Goal: Task Accomplishment & Management: Complete application form

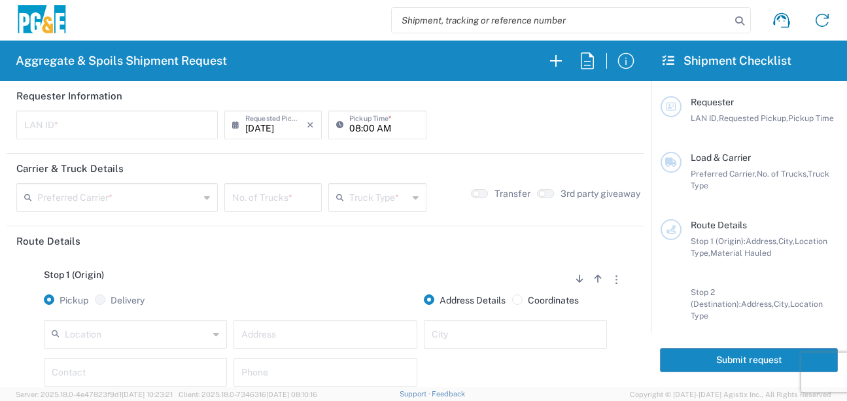
click at [112, 124] on input "text" at bounding box center [117, 123] width 186 height 23
type input "D4A6"
click at [294, 145] on div "[DATE] × Requested Pickup * Cancel Apply" at bounding box center [273, 130] width 104 height 38
click at [354, 128] on input "08:00 AM" at bounding box center [383, 123] width 69 height 23
type input "06:00 AM"
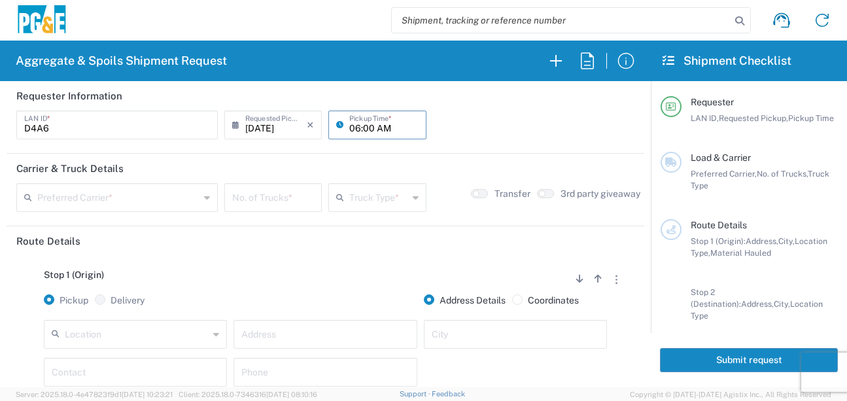
click at [68, 193] on input "text" at bounding box center [118, 196] width 162 height 23
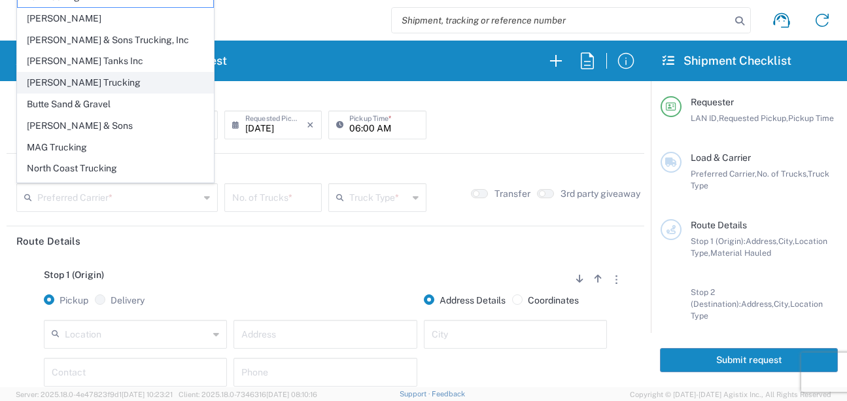
click at [44, 82] on span "[PERSON_NAME] Trucking" at bounding box center [116, 83] width 196 height 20
type input "[PERSON_NAME] Trucking"
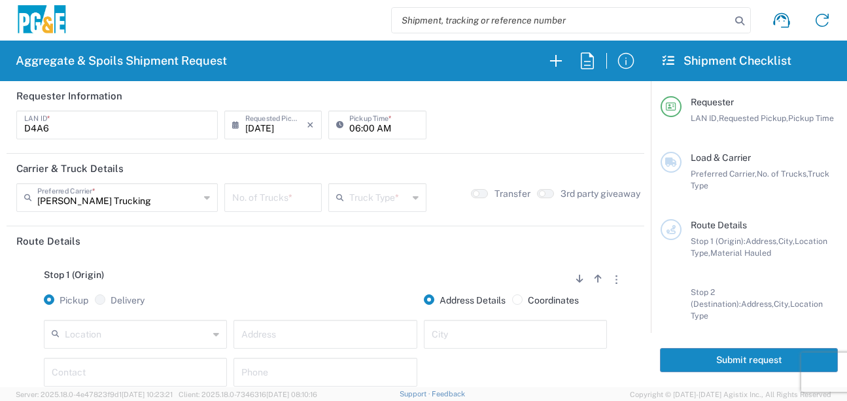
click at [244, 193] on input "number" at bounding box center [273, 196] width 82 height 23
type input "5"
click at [387, 193] on input "text" at bounding box center [378, 196] width 58 height 23
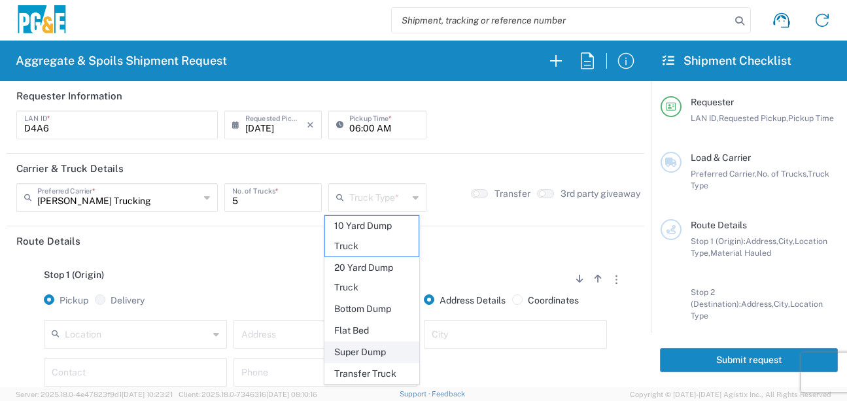
click at [383, 347] on span "Super Dump" at bounding box center [372, 352] width 94 height 20
type input "Super Dump"
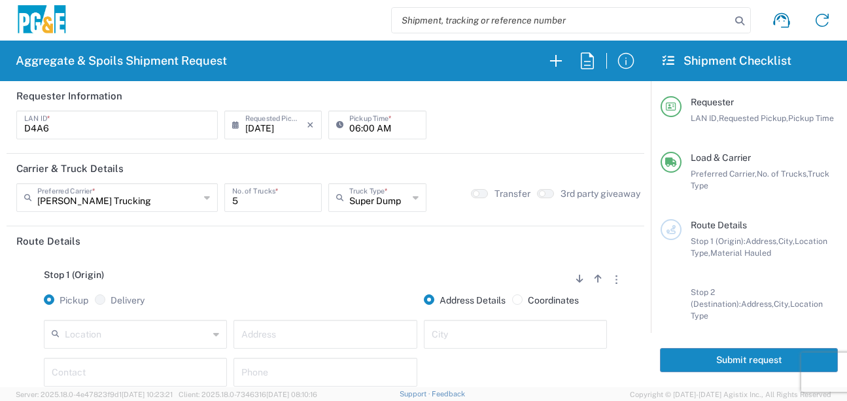
click at [281, 252] on header "Route Details" at bounding box center [326, 240] width 638 height 29
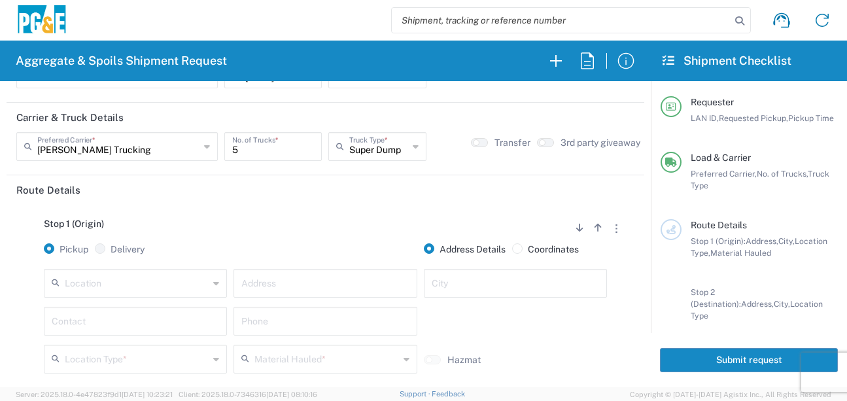
scroll to position [131, 0]
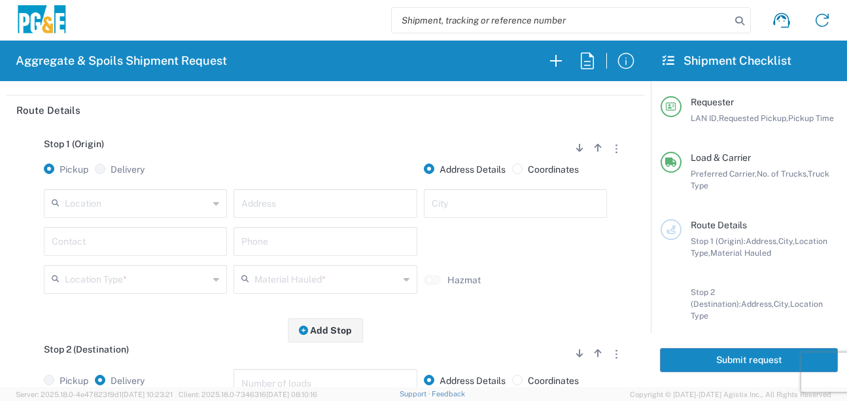
click at [166, 209] on input "text" at bounding box center [137, 202] width 144 height 23
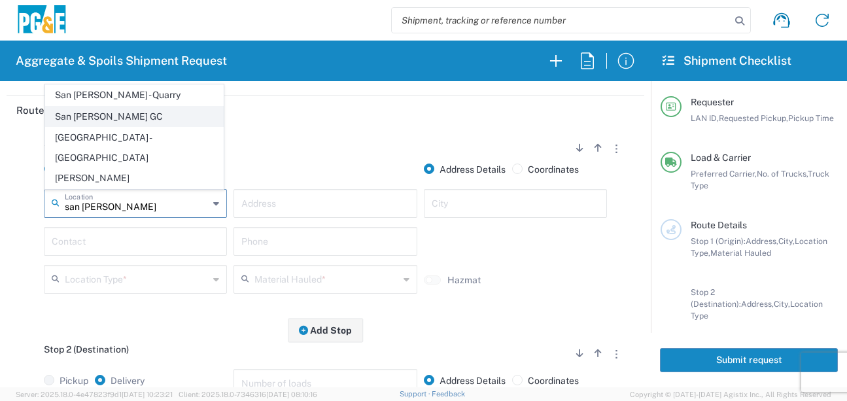
click at [118, 127] on span "San [PERSON_NAME] GC" at bounding box center [134, 117] width 177 height 20
type input "San [PERSON_NAME] GC"
type input "[STREET_ADDRESS]"
type input "[GEOGRAPHIC_DATA][PERSON_NAME]"
type input "Business No Loading Dock"
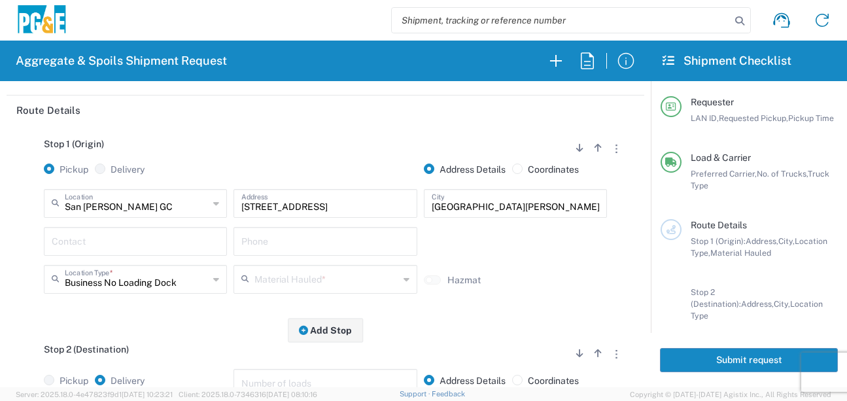
click at [89, 241] on input "text" at bounding box center [135, 240] width 167 height 23
type input "[PERSON_NAME]"
click at [286, 241] on input "text" at bounding box center [324, 240] width 167 height 23
type input "[PHONE_NUMBER]"
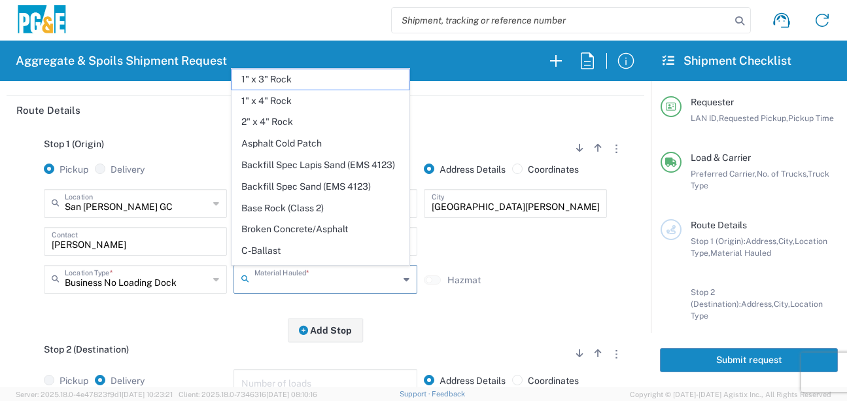
click at [347, 281] on input "text" at bounding box center [326, 278] width 144 height 23
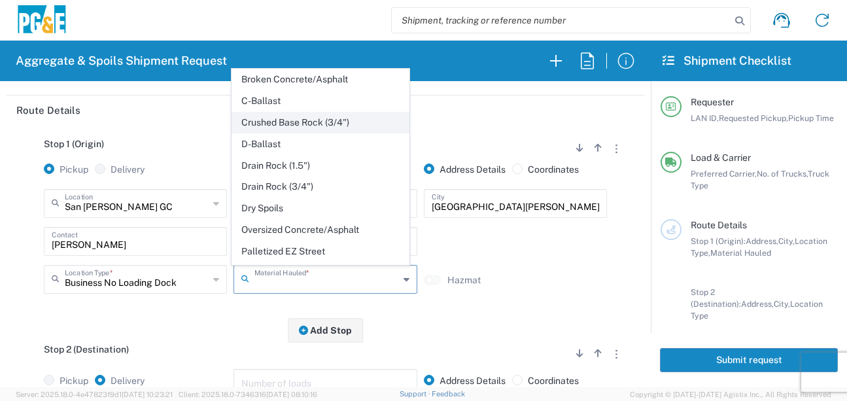
scroll to position [196, 0]
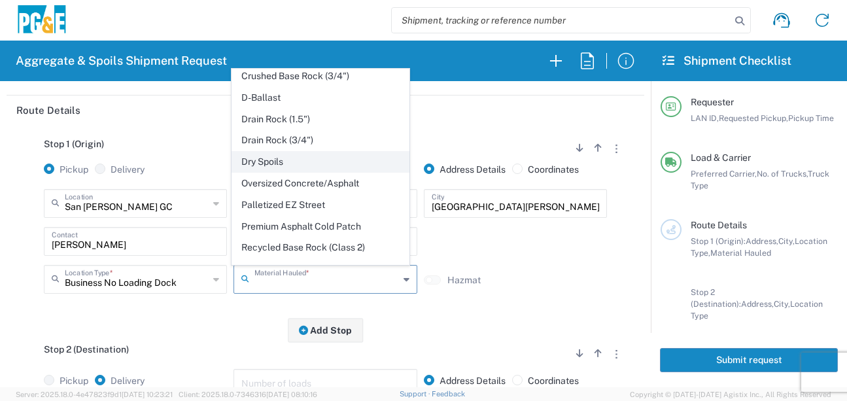
click at [268, 172] on span "Dry Spoils" at bounding box center [320, 162] width 177 height 20
type input "Dry Spoils"
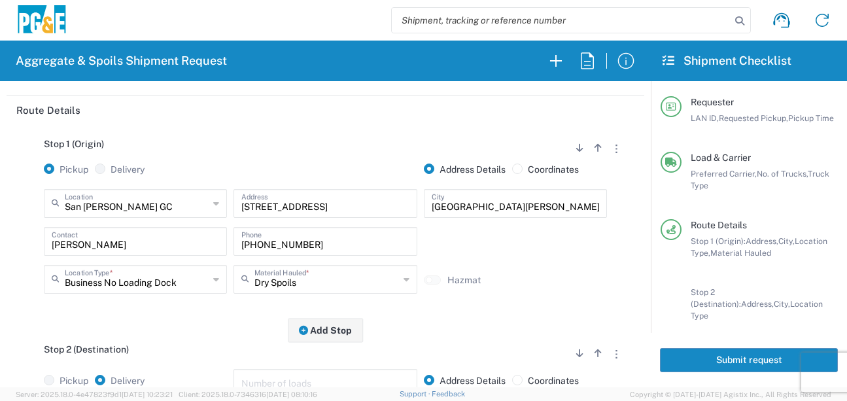
click at [211, 327] on div "Stop 1 (Origin) Add Stop Above Add Stop Below Remove Stop Pickup Delivery Addre…" at bounding box center [325, 227] width 618 height 205
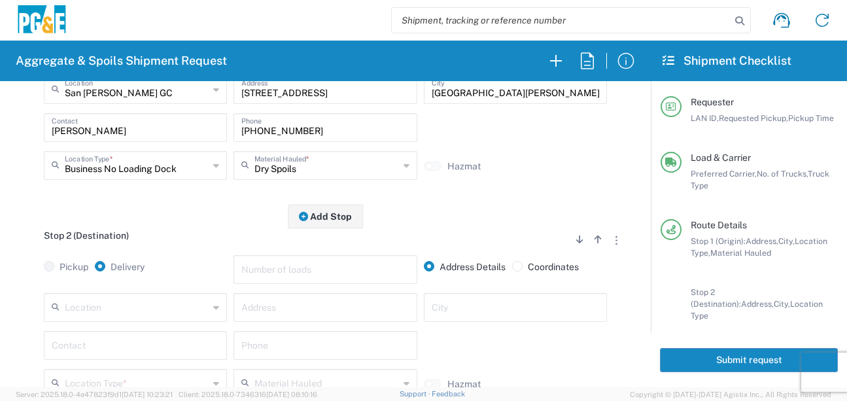
scroll to position [327, 0]
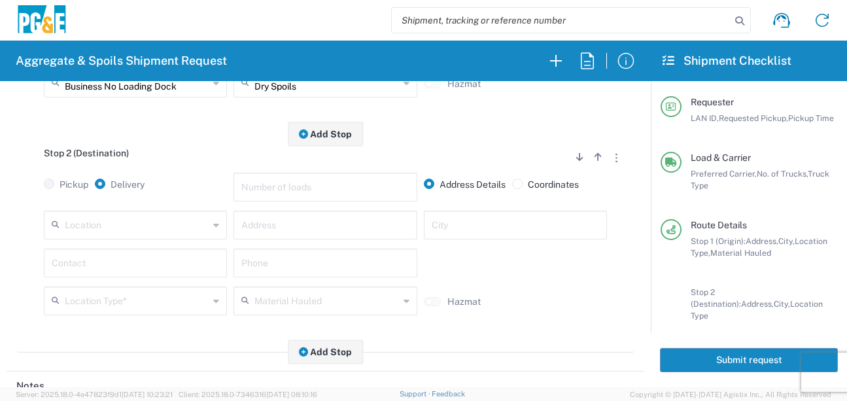
click at [143, 230] on input "text" at bounding box center [137, 224] width 144 height 23
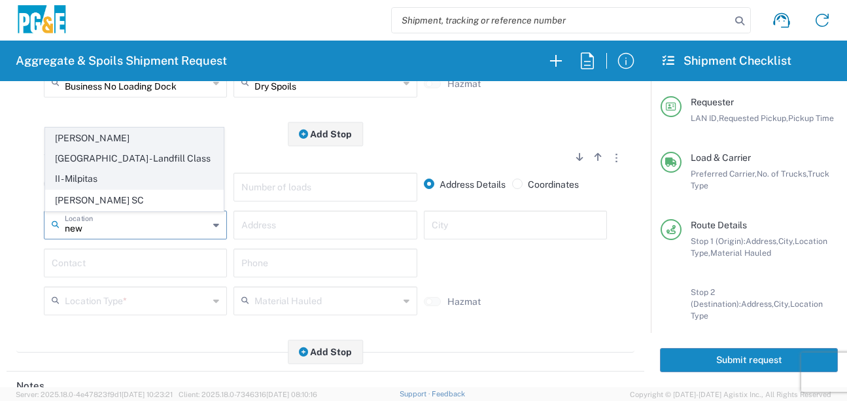
click at [75, 159] on span "[PERSON_NAME][GEOGRAPHIC_DATA] - Landfill Class II - Milpitas" at bounding box center [134, 158] width 177 height 60
type input "[PERSON_NAME][GEOGRAPHIC_DATA] - Landfill Class II - Milpitas"
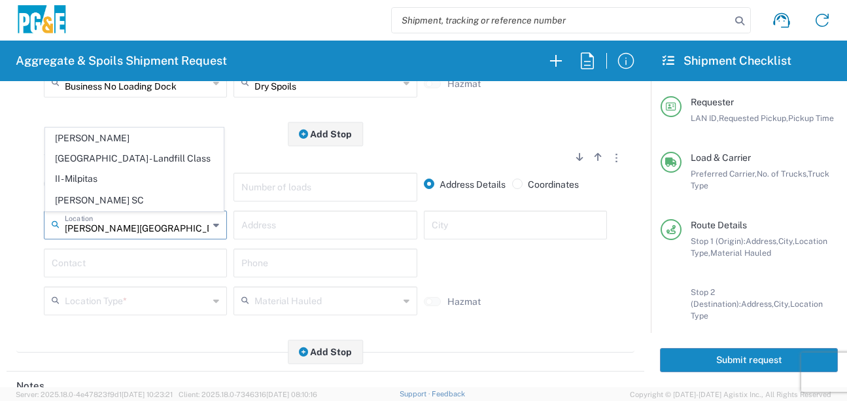
type input "[STREET_ADDRESS][PERSON_NAME]"
type input "Milpitas"
type input "Landfill"
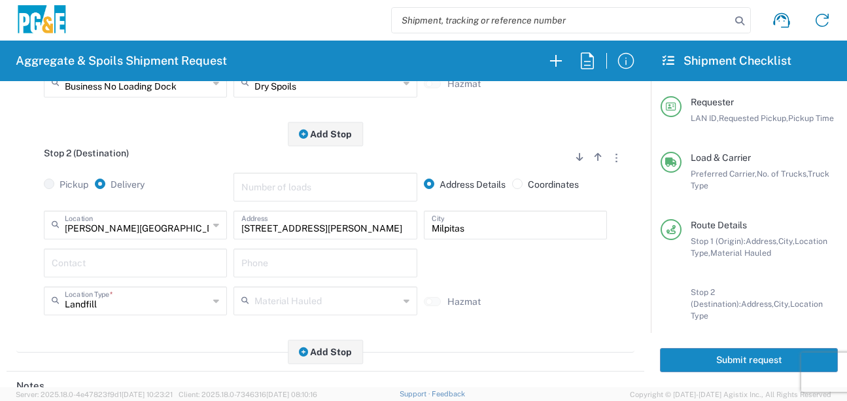
click at [91, 267] on input "text" at bounding box center [135, 262] width 167 height 23
type input "[PERSON_NAME]"
click at [241, 265] on input "text" at bounding box center [324, 262] width 167 height 23
type input "[PHONE_NUMBER]"
click at [252, 338] on div "Stop 2 (Destination) Add Stop Above Add Stop Below Remove Stop Pickup Delivery …" at bounding box center [325, 243] width 618 height 218
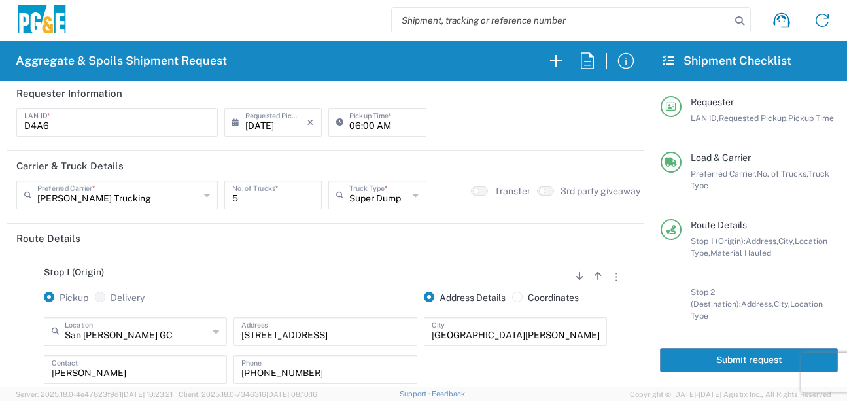
scroll to position [0, 0]
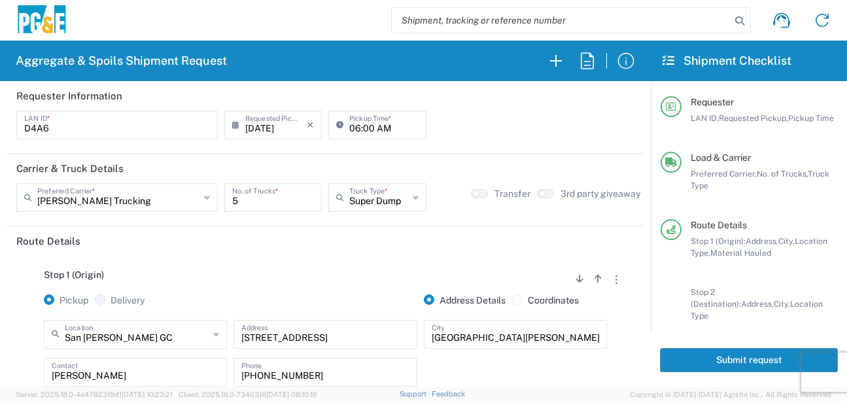
click at [735, 360] on button "Submit request" at bounding box center [749, 360] width 178 height 24
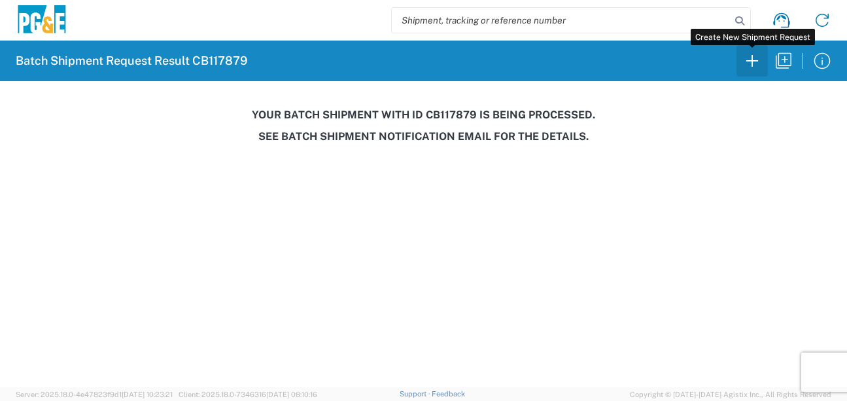
click at [751, 59] on icon "button" at bounding box center [752, 60] width 21 height 21
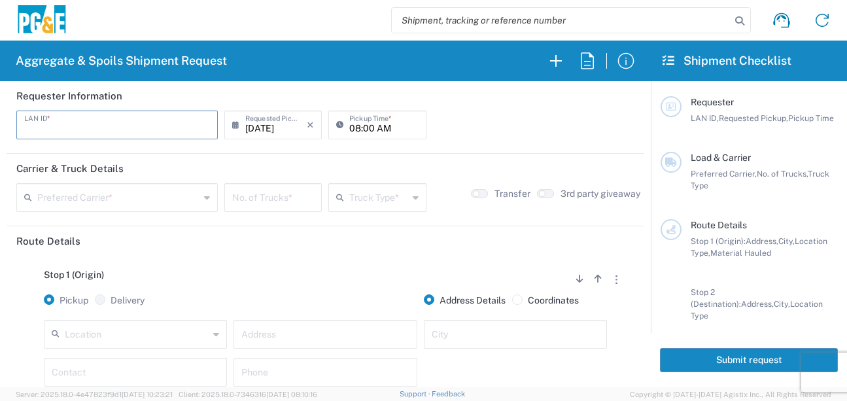
click at [87, 134] on input "text" at bounding box center [117, 123] width 186 height 23
type input "J"
type input "MJON"
click at [349, 127] on input "08:00 AM" at bounding box center [383, 123] width 69 height 23
type input "06:00 AM"
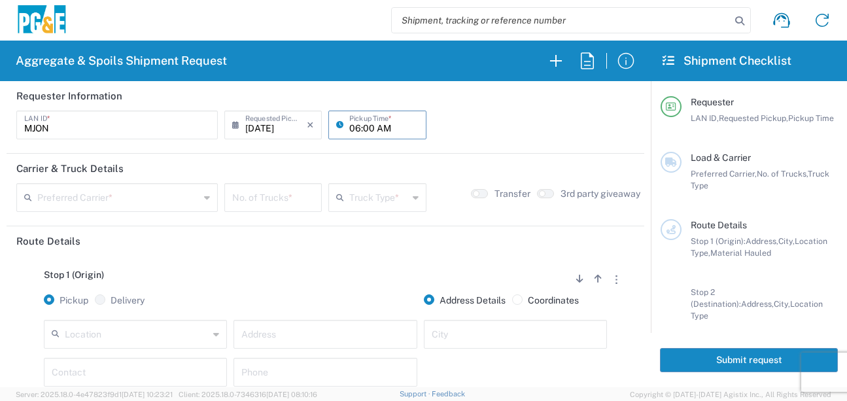
click at [88, 196] on input "text" at bounding box center [118, 196] width 162 height 23
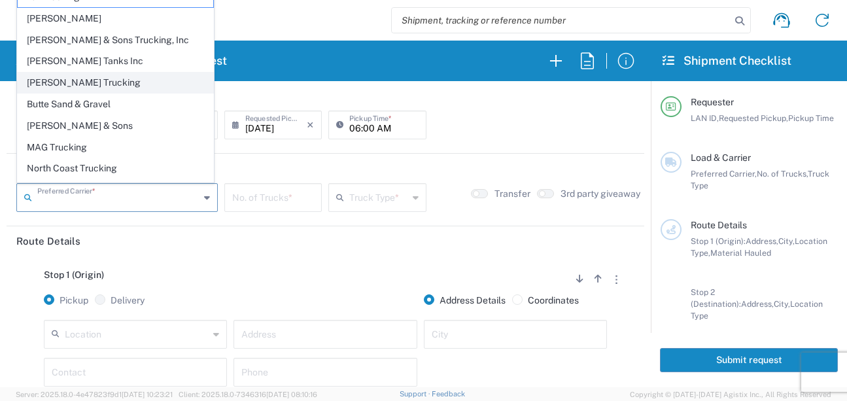
click at [55, 76] on span "[PERSON_NAME] Trucking" at bounding box center [116, 83] width 196 height 20
type input "[PERSON_NAME] Trucking"
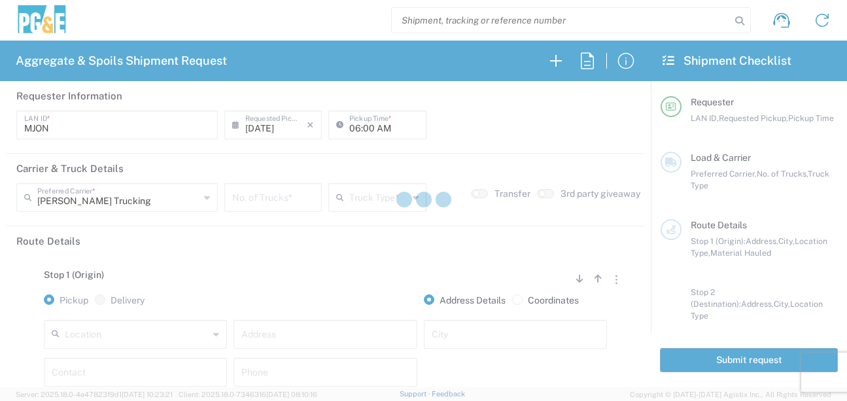
click at [280, 194] on div at bounding box center [423, 200] width 847 height 401
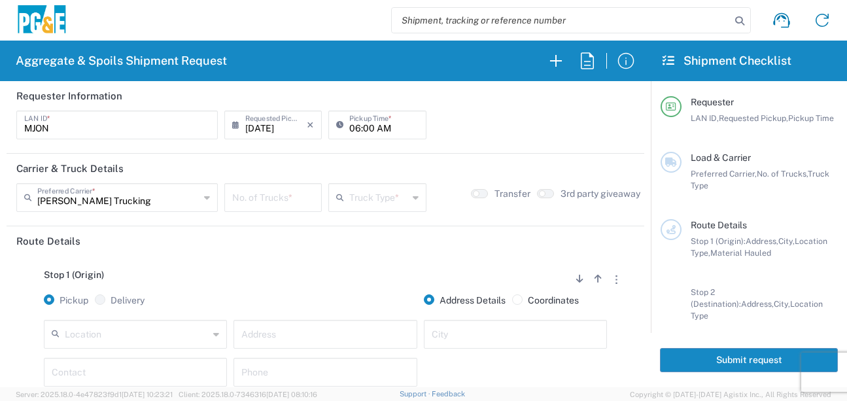
click at [283, 197] on input "number" at bounding box center [273, 196] width 82 height 23
type input "5"
click at [393, 198] on input "text" at bounding box center [378, 196] width 58 height 23
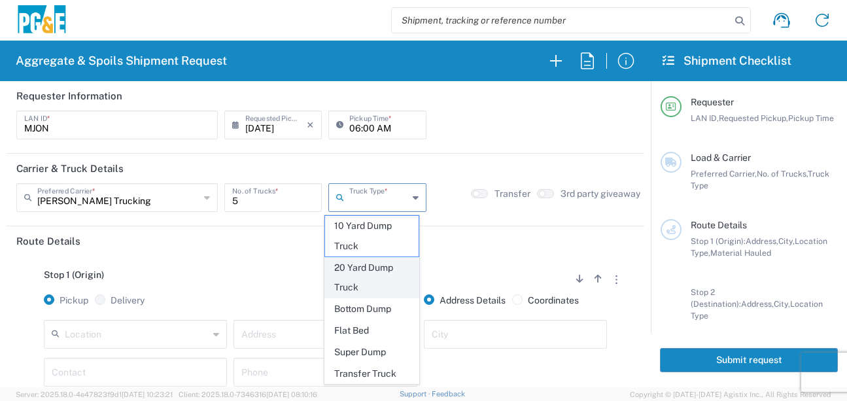
click at [367, 275] on span "20 Yard Dump Truck" at bounding box center [372, 278] width 94 height 41
type input "20 Yard Dump Truck"
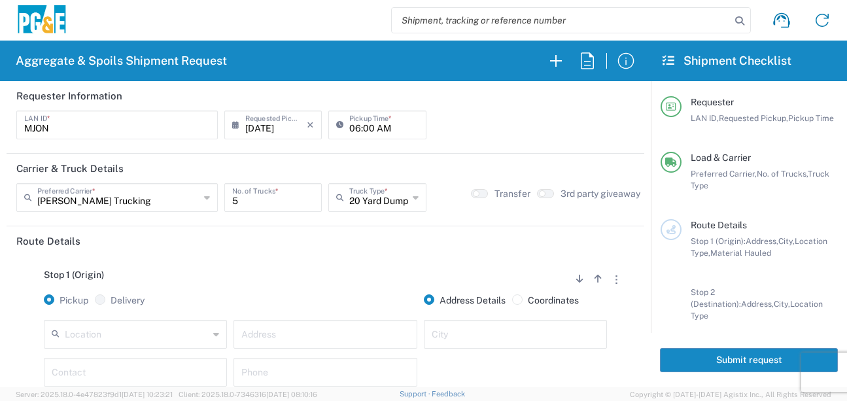
click at [370, 275] on div "Stop 1 (Origin) Add Stop Above Add Stop Below Remove Stop" at bounding box center [325, 281] width 618 height 25
drag, startPoint x: 120, startPoint y: 334, endPoint x: 111, endPoint y: 332, distance: 9.5
click at [118, 334] on input "text" at bounding box center [137, 333] width 144 height 23
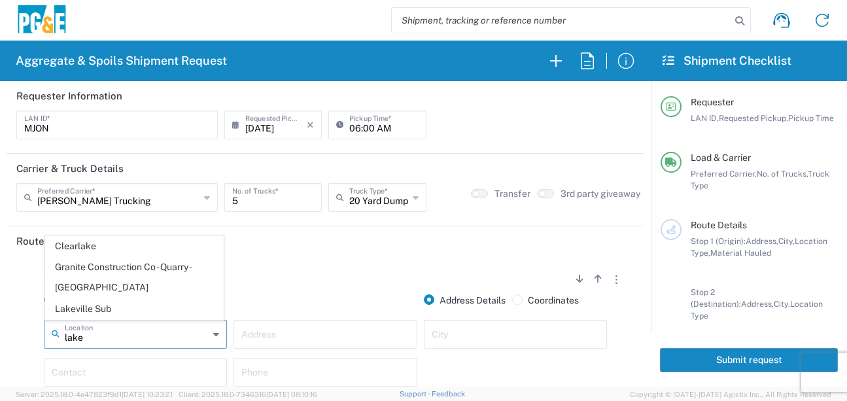
click at [91, 305] on span "Lakeville Sub" at bounding box center [134, 309] width 177 height 20
type input "Lakeville Sub"
type input "[STREET_ADDRESS]"
type input "Petaluma"
type input "Business No Loading Dock"
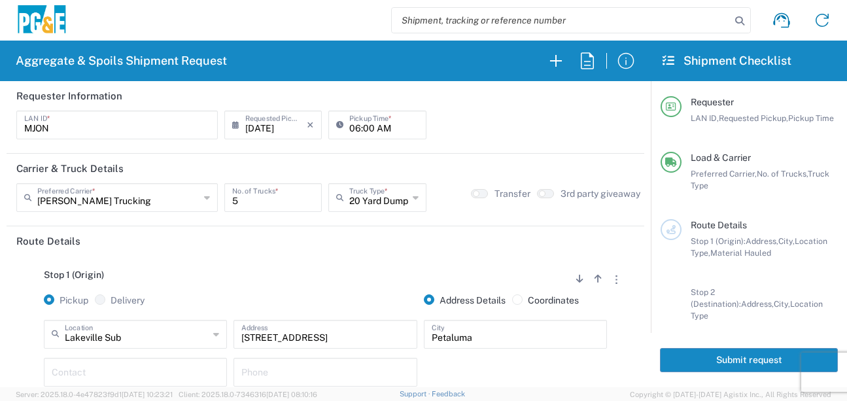
click at [109, 364] on input "text" at bounding box center [135, 371] width 167 height 23
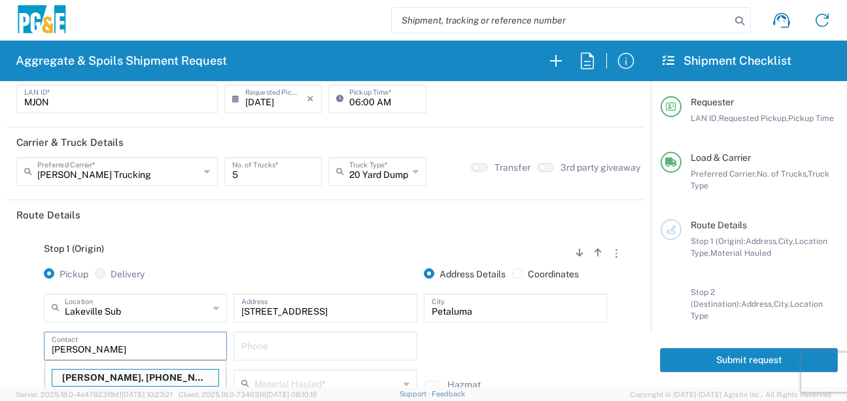
scroll to position [92, 0]
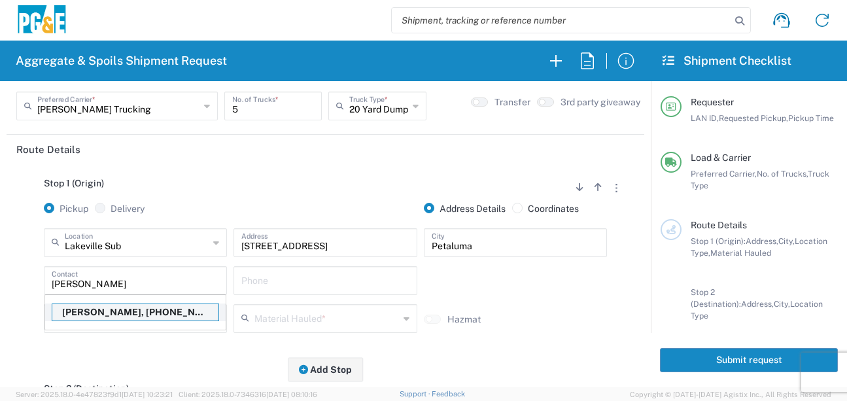
click at [107, 313] on p "[PERSON_NAME], [PHONE_NUMBER]" at bounding box center [135, 312] width 166 height 16
type input "[PERSON_NAME]"
type input "[PHONE_NUMBER]"
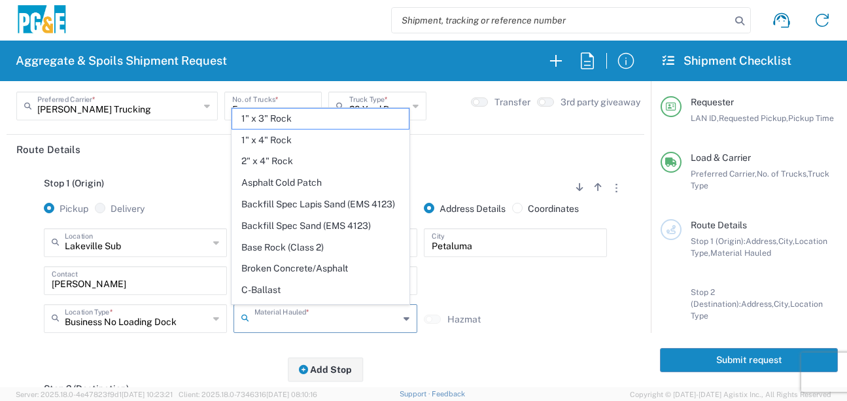
click at [300, 324] on input "text" at bounding box center [326, 317] width 144 height 23
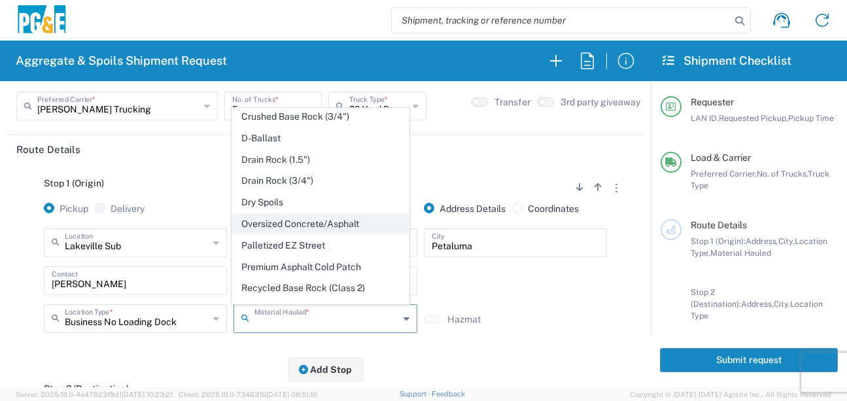
scroll to position [196, 0]
click at [263, 211] on span "Dry Spoils" at bounding box center [320, 201] width 177 height 20
type input "Dry Spoils"
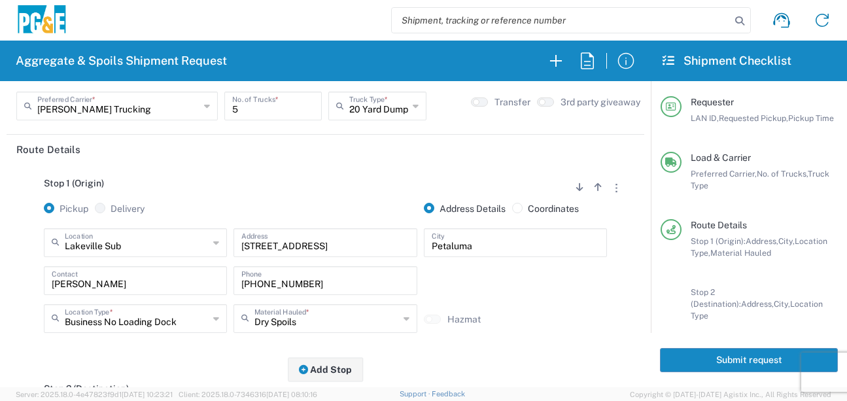
click at [186, 364] on div "Stop 1 (Origin) Add Stop Above Add Stop Below Remove Stop Pickup Delivery Addre…" at bounding box center [325, 266] width 618 height 205
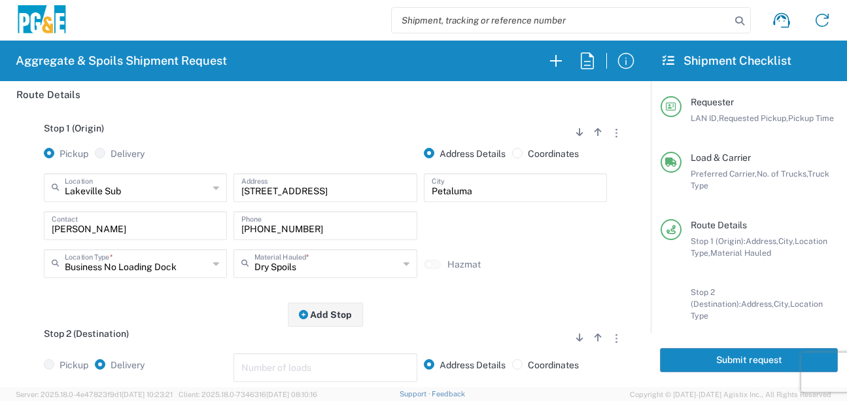
scroll to position [222, 0]
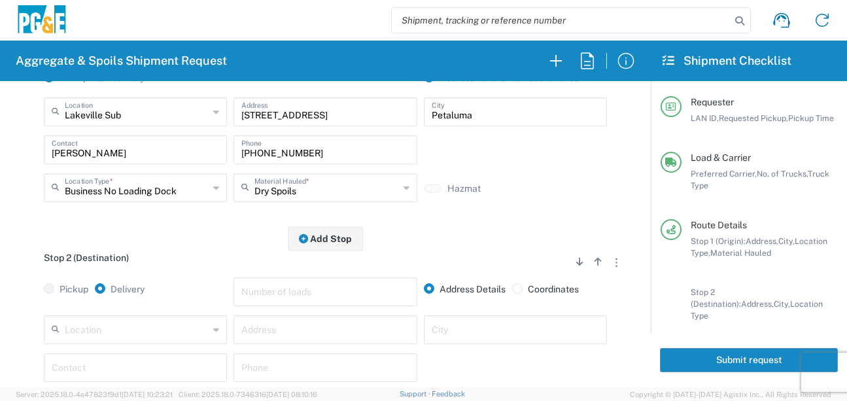
click at [96, 328] on input "text" at bounding box center [137, 328] width 144 height 23
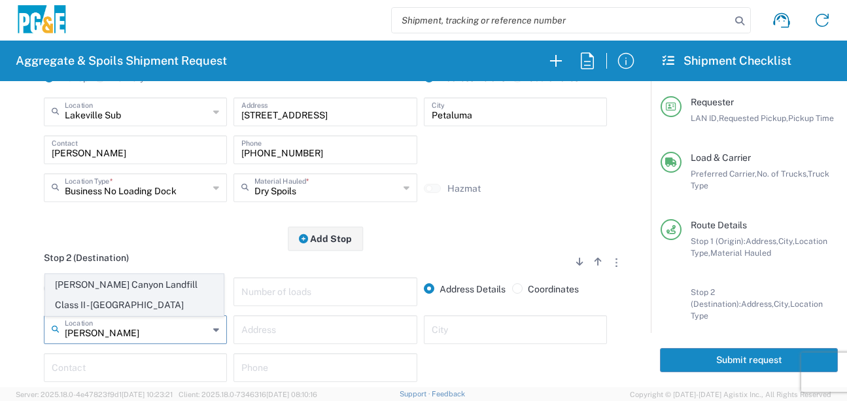
click at [116, 294] on span "[PERSON_NAME] Canyon Landfill Class II - [GEOGRAPHIC_DATA]" at bounding box center [134, 295] width 177 height 41
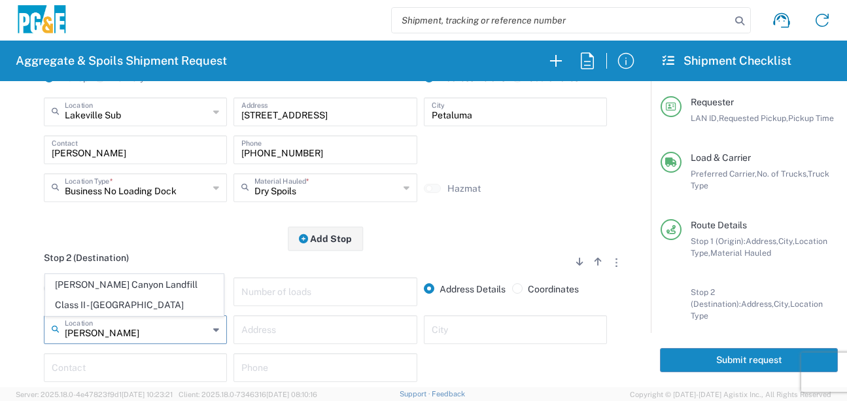
type input "[PERSON_NAME] Canyon Landfill Class II - [GEOGRAPHIC_DATA]"
type input "[STREET_ADDRESS][PERSON_NAME]"
type input "[GEOGRAPHIC_DATA]"
type input "Landfill"
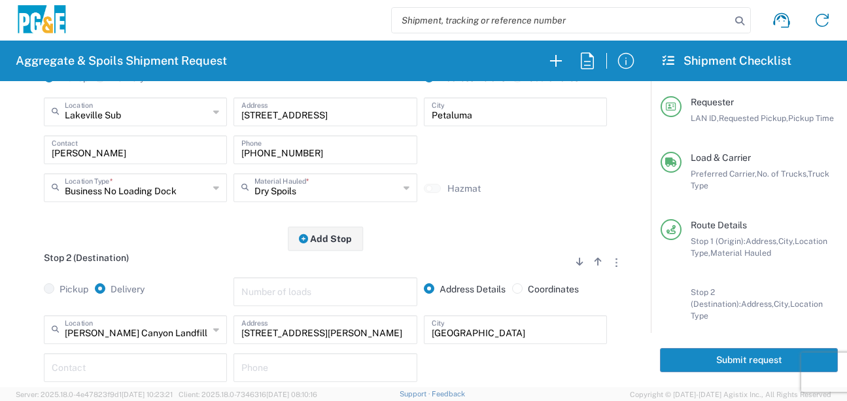
click at [103, 368] on input "text" at bounding box center [135, 366] width 167 height 23
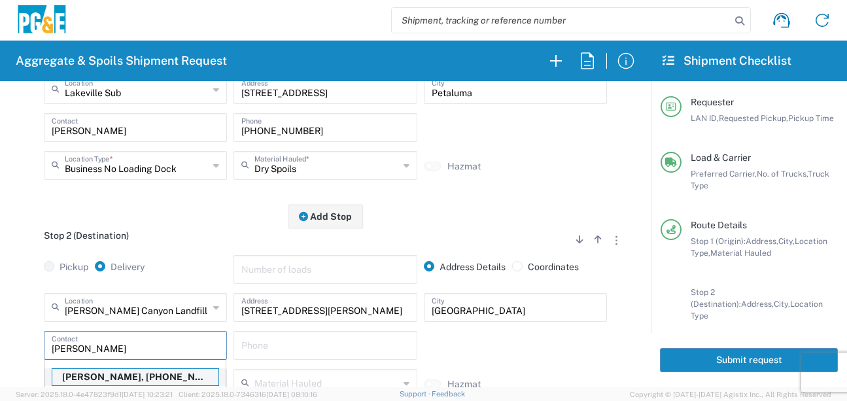
click at [100, 374] on p "[PERSON_NAME], [PHONE_NUMBER]" at bounding box center [135, 377] width 166 height 16
type input "[PERSON_NAME]"
type input "[PHONE_NUMBER]"
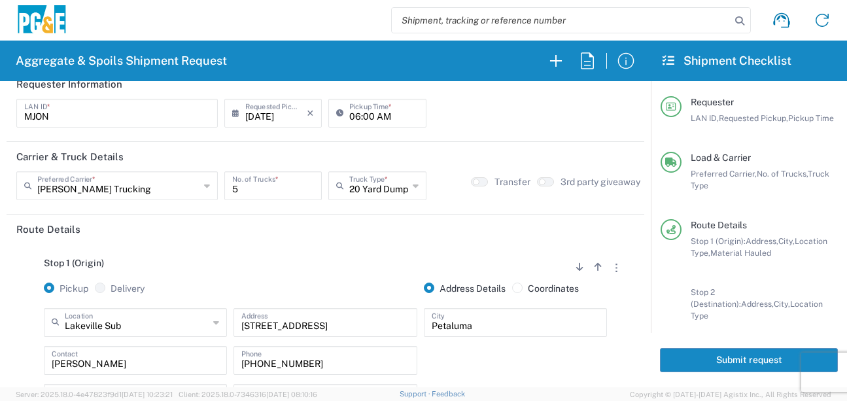
scroll to position [0, 0]
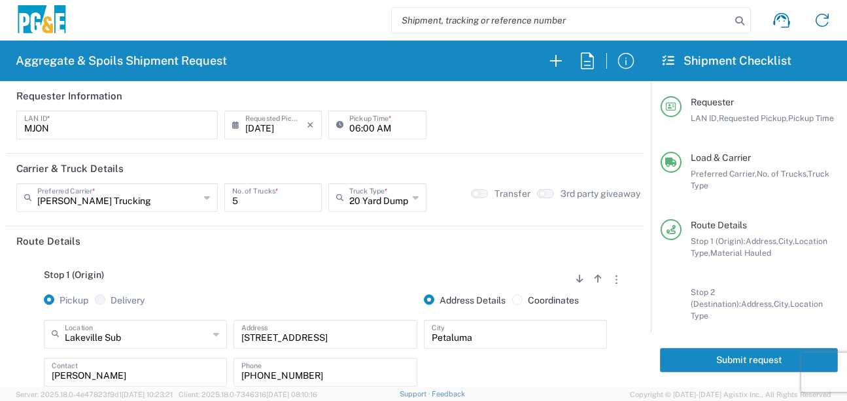
click at [717, 358] on button "Submit request" at bounding box center [749, 360] width 178 height 24
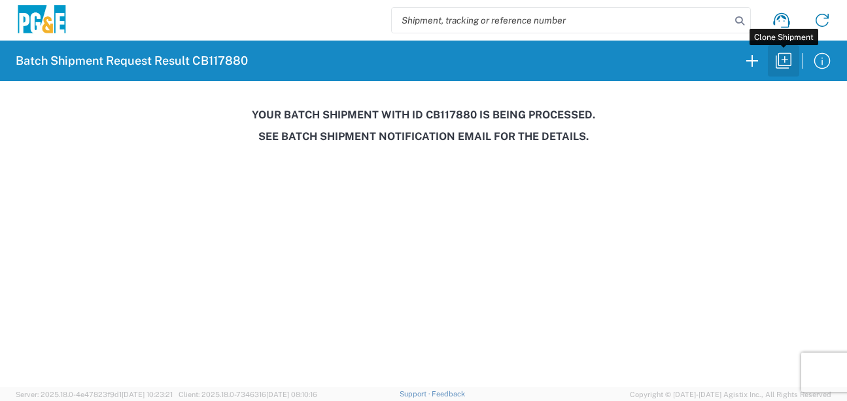
click at [784, 58] on icon "button" at bounding box center [783, 60] width 21 height 21
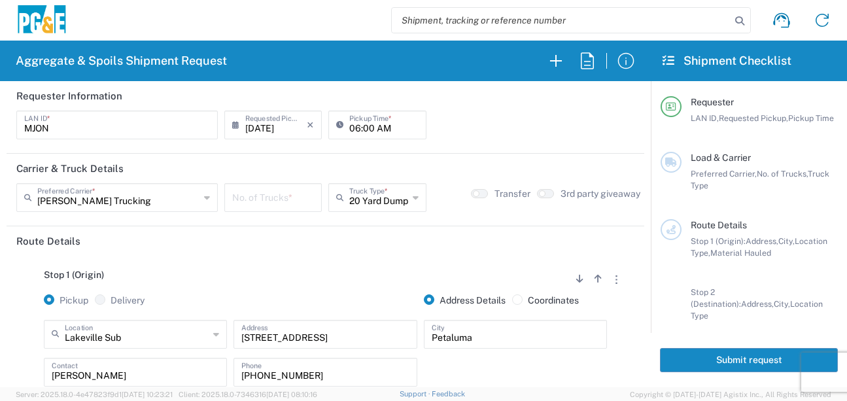
click at [360, 127] on input "06:00 AM" at bounding box center [383, 123] width 69 height 23
click at [368, 126] on input "06:00 AM" at bounding box center [383, 123] width 69 height 23
type input "06:30 AM"
click at [268, 196] on input "number" at bounding box center [273, 196] width 82 height 23
type input "5"
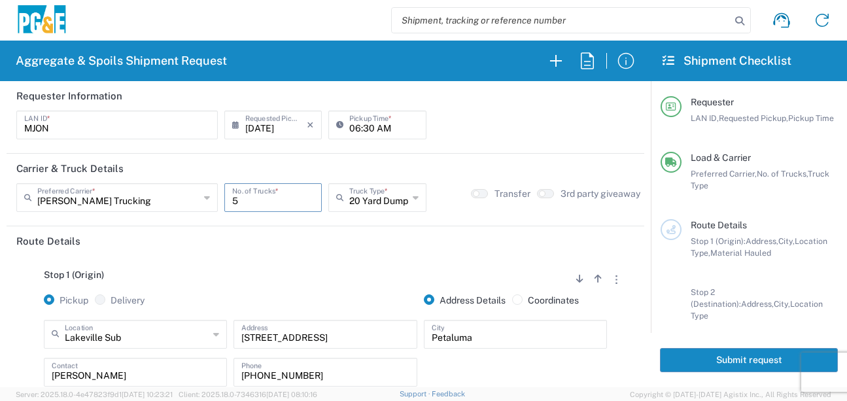
click at [251, 241] on header "Route Details" at bounding box center [326, 240] width 638 height 29
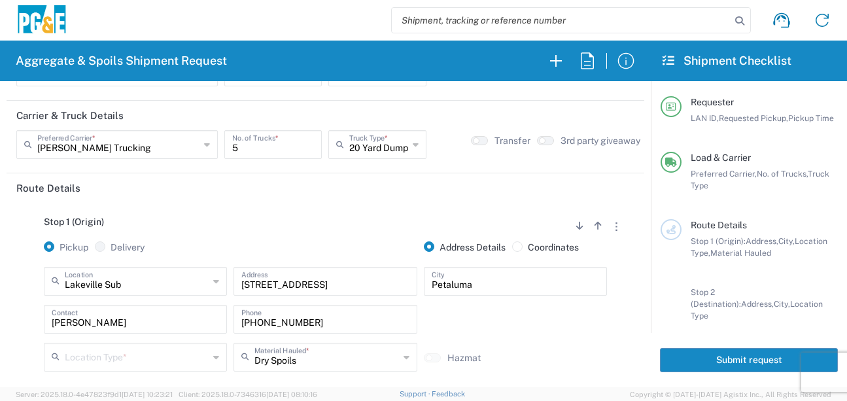
scroll to position [131, 0]
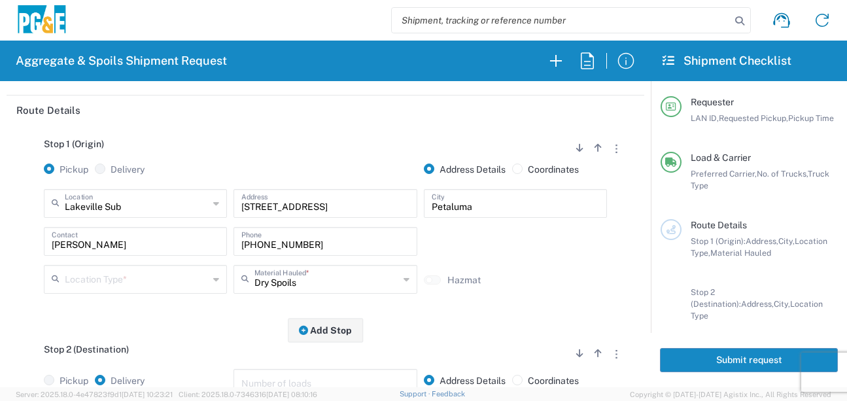
click at [147, 278] on input "text" at bounding box center [137, 278] width 144 height 23
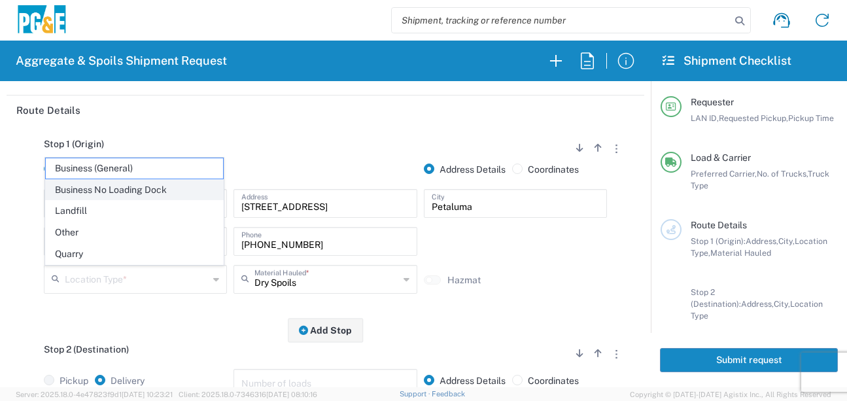
click at [121, 192] on span "Business No Loading Dock" at bounding box center [134, 190] width 177 height 20
type input "Business No Loading Dock"
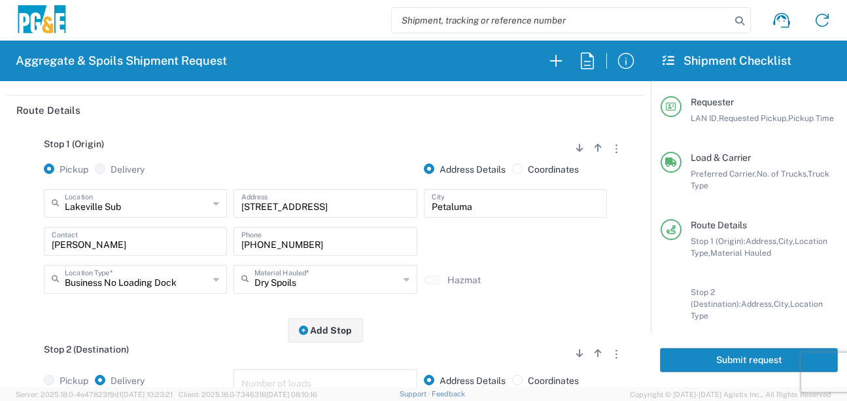
click at [166, 328] on div "Stop 1 (Origin) Add Stop Above Add Stop Below Remove Stop Pickup Delivery Addre…" at bounding box center [325, 227] width 618 height 205
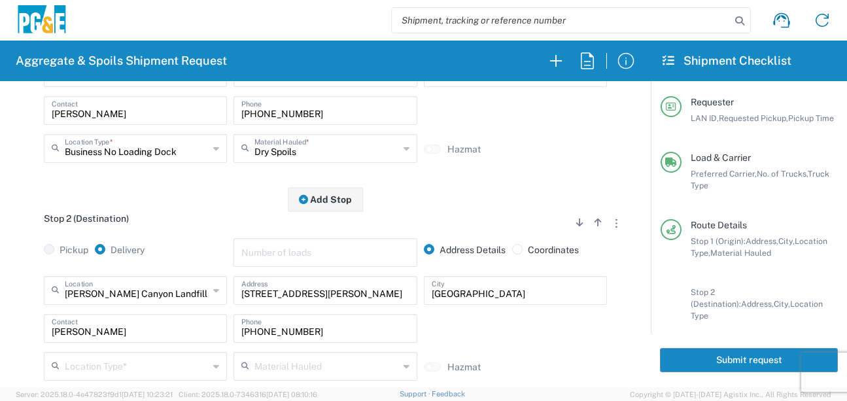
click at [112, 368] on input "text" at bounding box center [137, 365] width 144 height 23
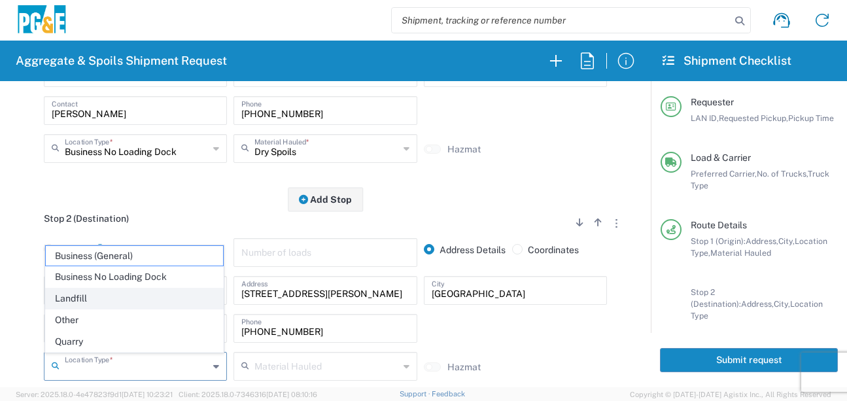
click at [95, 294] on span "Landfill" at bounding box center [134, 298] width 177 height 20
type input "Landfill"
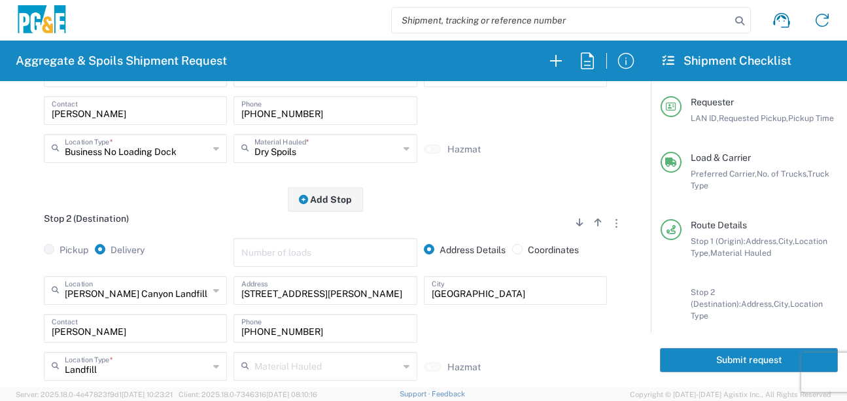
click at [177, 218] on div "Stop 2 (Destination) Add Stop Above Add Stop Below Remove Stop" at bounding box center [325, 225] width 618 height 25
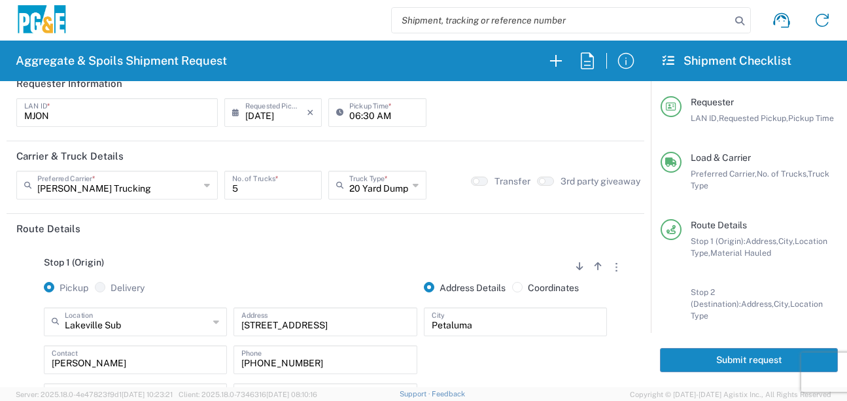
scroll to position [0, 0]
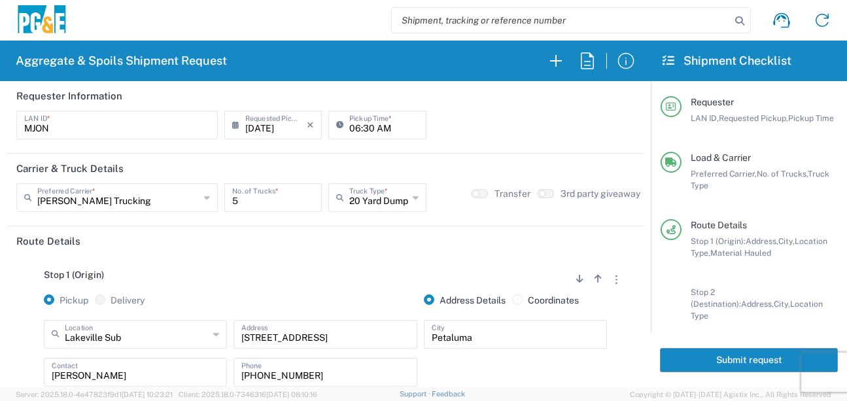
drag, startPoint x: 746, startPoint y: 361, endPoint x: 761, endPoint y: 353, distance: 16.4
click at [746, 360] on button "Submit request" at bounding box center [749, 360] width 178 height 24
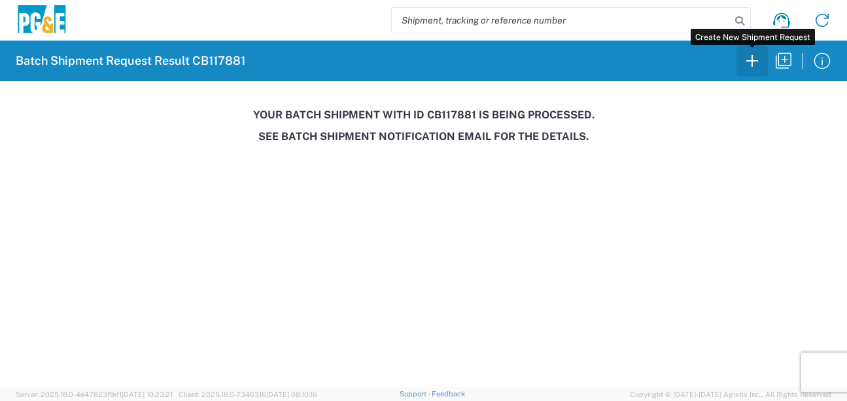
click at [751, 65] on icon "button" at bounding box center [752, 60] width 21 height 21
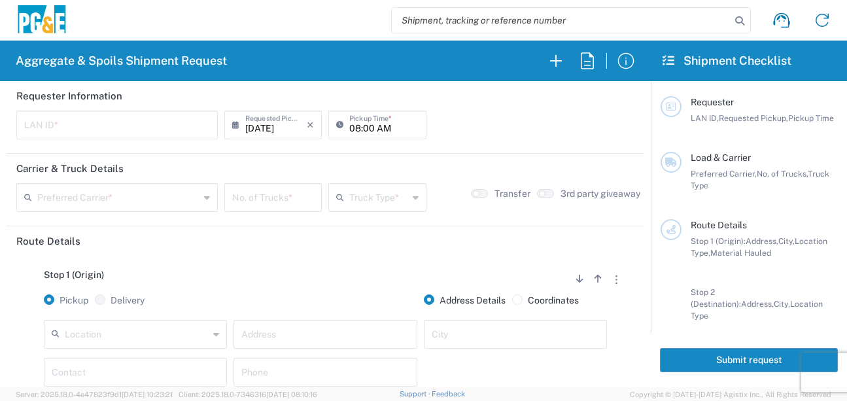
click at [69, 118] on input "text" at bounding box center [117, 123] width 186 height 23
type input "CSFA"
click at [341, 120] on icon at bounding box center [342, 124] width 13 height 21
click at [351, 126] on input "08:00 AM" at bounding box center [383, 123] width 69 height 23
type input "07:00 AM"
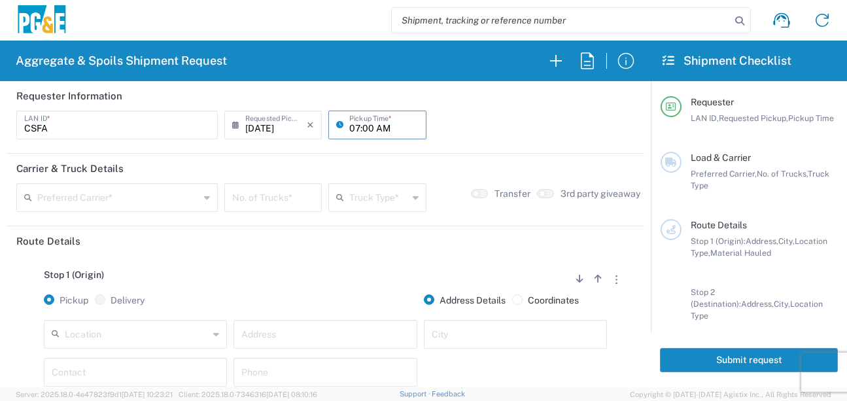
click at [152, 203] on input "text" at bounding box center [118, 196] width 162 height 23
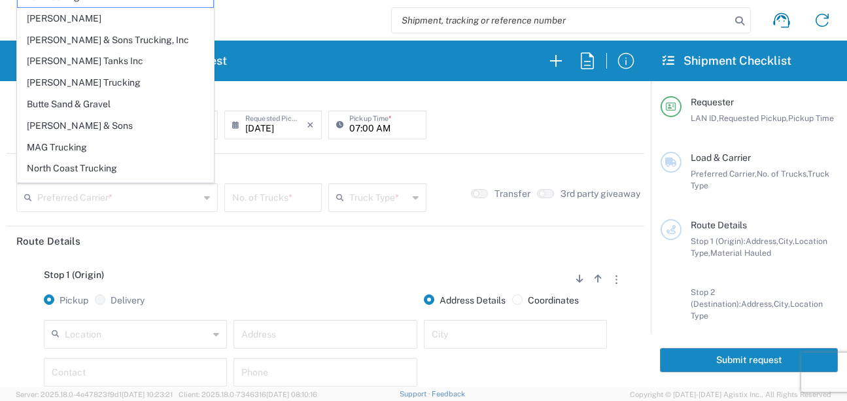
drag, startPoint x: 46, startPoint y: 88, endPoint x: 128, endPoint y: 119, distance: 87.6
click at [46, 88] on span "[PERSON_NAME] Trucking" at bounding box center [116, 83] width 196 height 20
type input "[PERSON_NAME] Trucking"
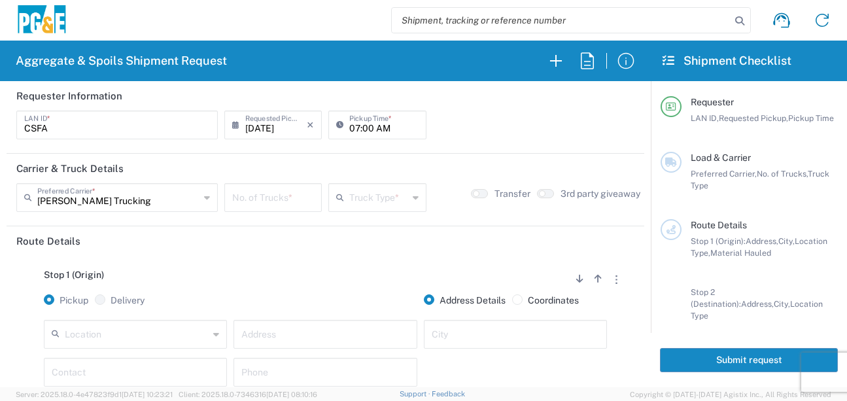
click at [266, 204] on input "number" at bounding box center [273, 196] width 82 height 23
type input "2"
click at [363, 201] on input "text" at bounding box center [378, 196] width 58 height 23
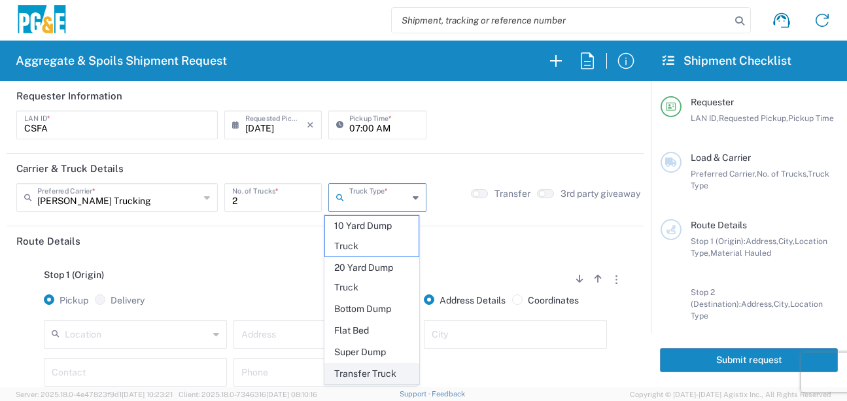
click at [375, 370] on span "Transfer Truck" at bounding box center [372, 374] width 94 height 20
type input "Transfer Truck"
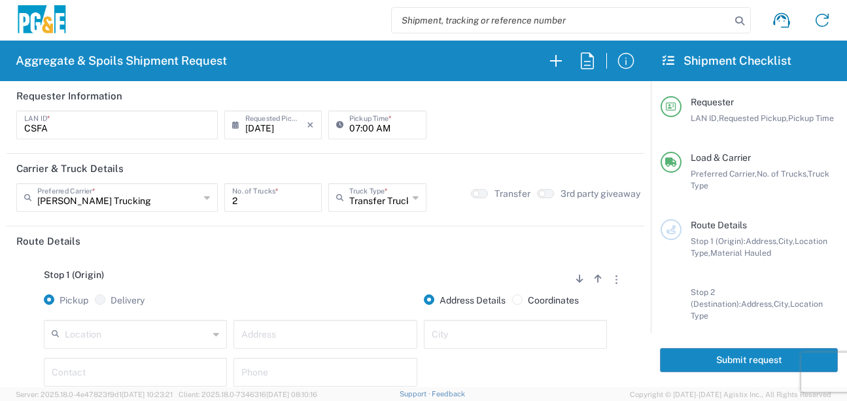
click at [341, 301] on div at bounding box center [325, 307] width 190 height 26
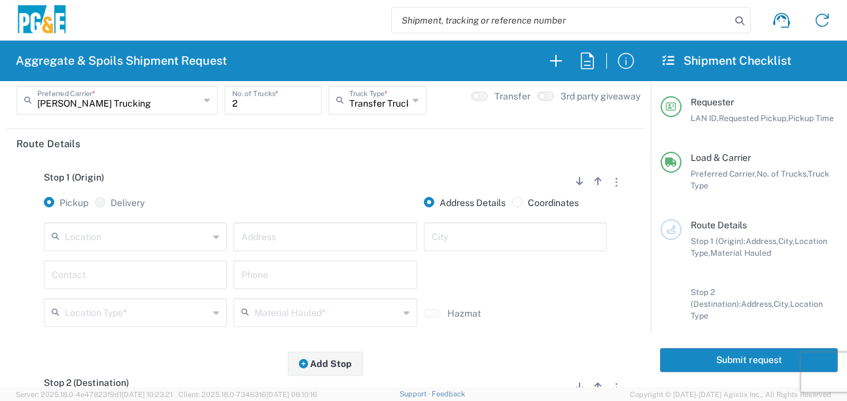
scroll to position [131, 0]
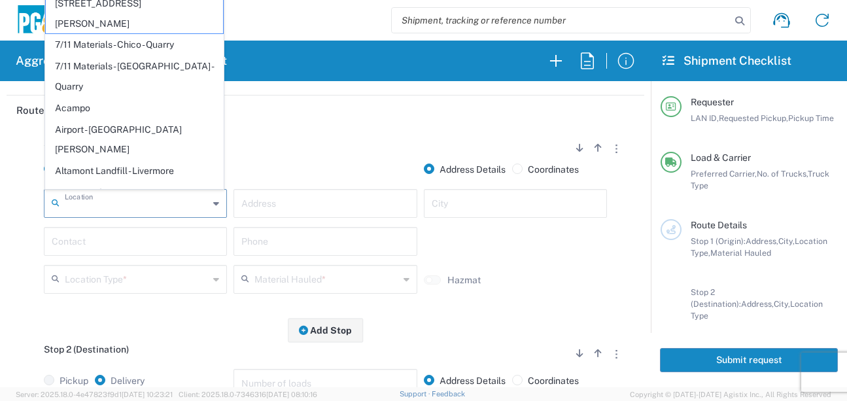
click at [145, 211] on input "text" at bounding box center [137, 202] width 144 height 23
click at [262, 205] on input "text" at bounding box center [324, 202] width 167 height 23
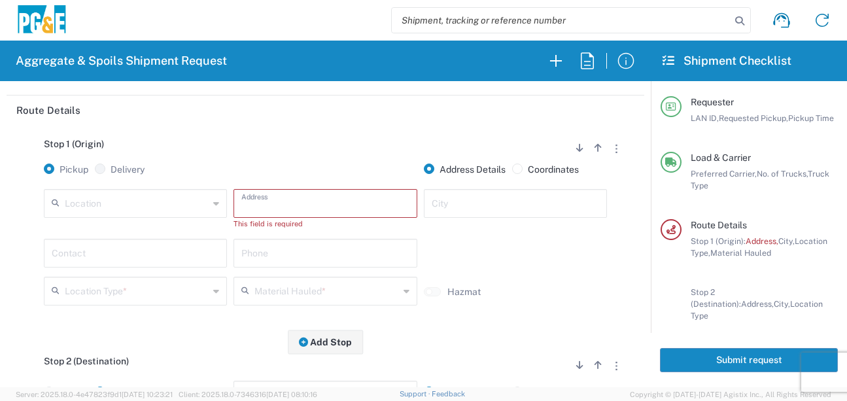
click at [288, 202] on input "text" at bounding box center [324, 202] width 167 height 23
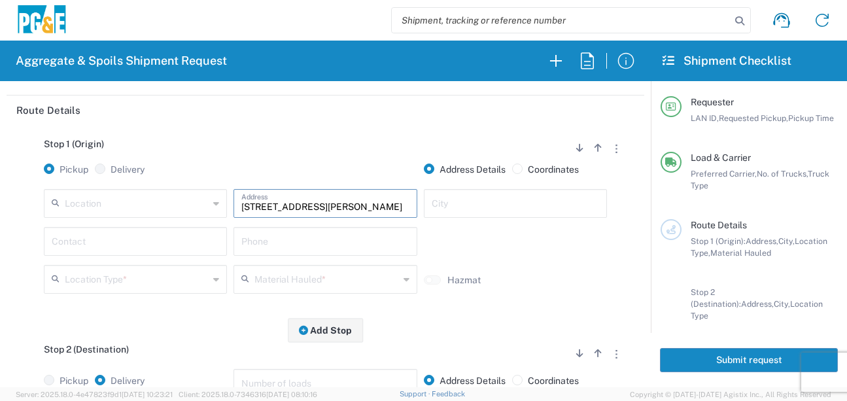
type input "[STREET_ADDRESS][PERSON_NAME]"
click at [468, 207] on input "text" at bounding box center [515, 202] width 167 height 23
type input "[PERSON_NAME]"
click at [192, 247] on input "text" at bounding box center [135, 240] width 167 height 23
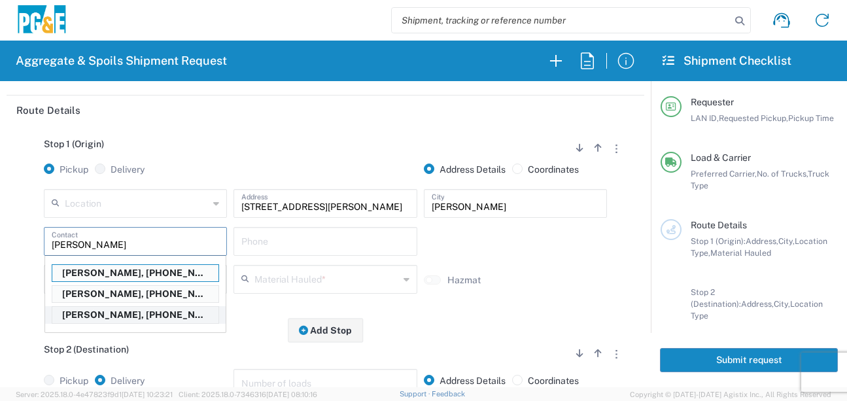
click at [105, 316] on p "[PERSON_NAME], [PHONE_NUMBER]" at bounding box center [135, 315] width 166 height 16
type input "[PERSON_NAME]"
type input "[PHONE_NUMBER]"
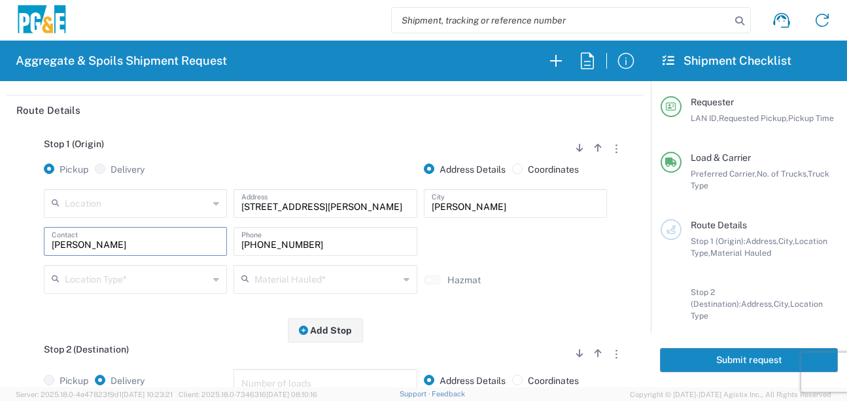
click at [114, 284] on input "text" at bounding box center [137, 278] width 144 height 23
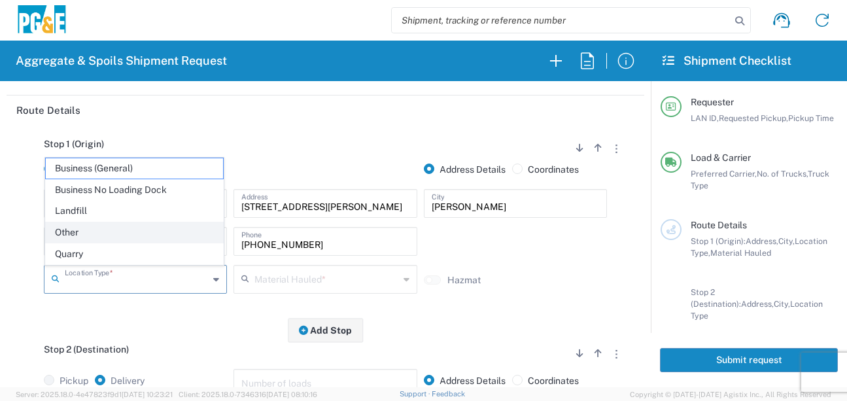
click at [86, 231] on span "Other" at bounding box center [134, 232] width 177 height 20
type input "Other"
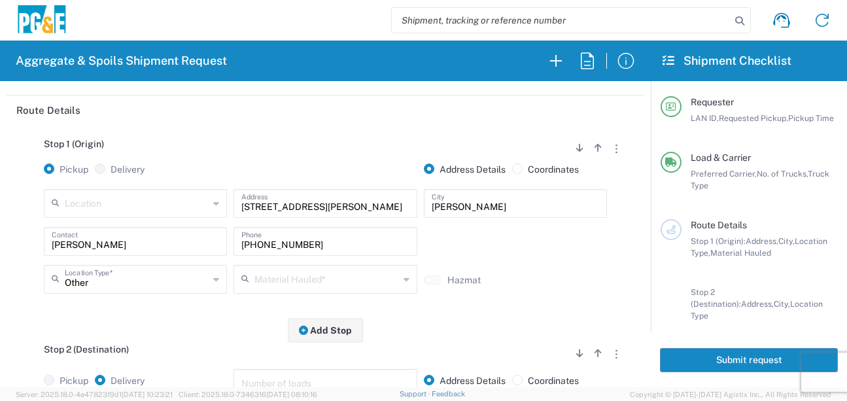
click at [328, 286] on input "text" at bounding box center [326, 278] width 144 height 23
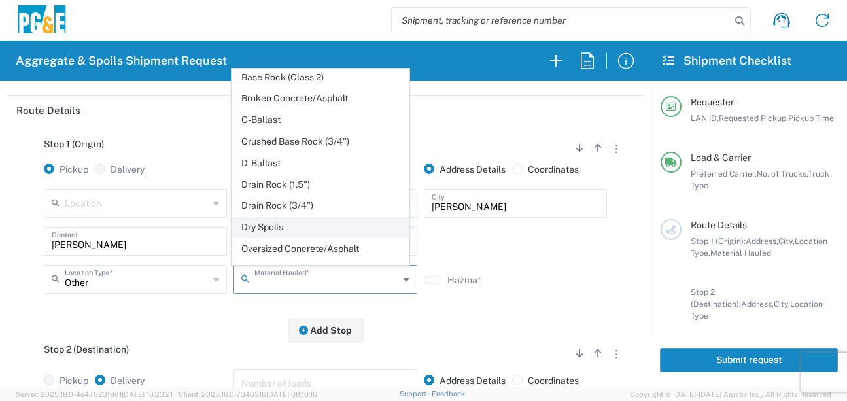
click at [259, 237] on span "Dry Spoils" at bounding box center [320, 227] width 177 height 20
type input "Dry Spoils"
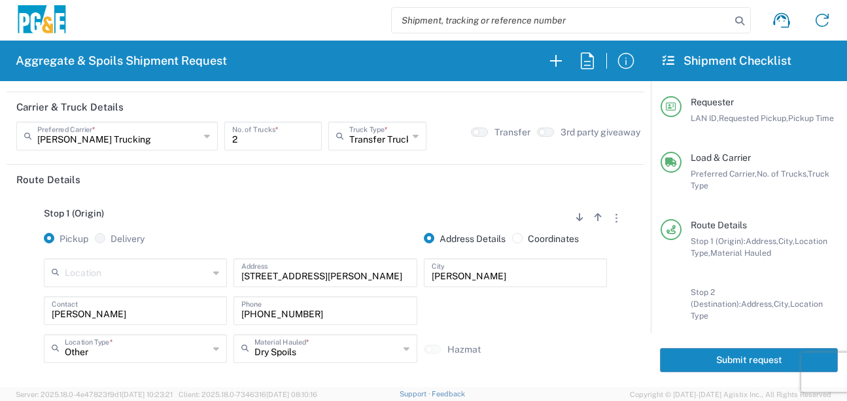
scroll to position [0, 0]
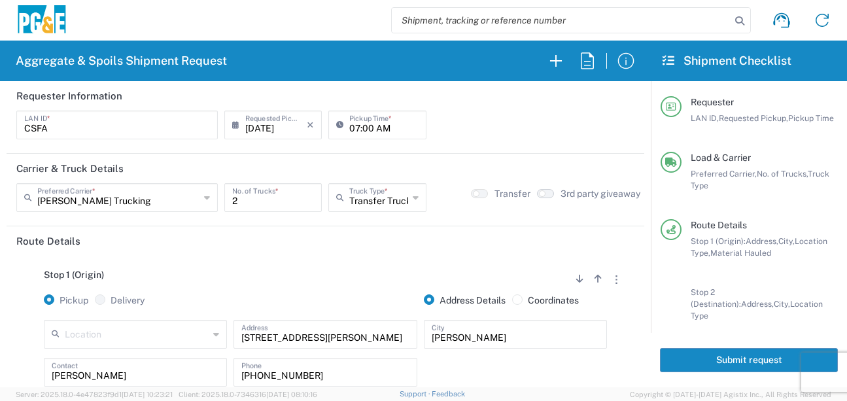
click at [544, 192] on button "button" at bounding box center [545, 193] width 17 height 9
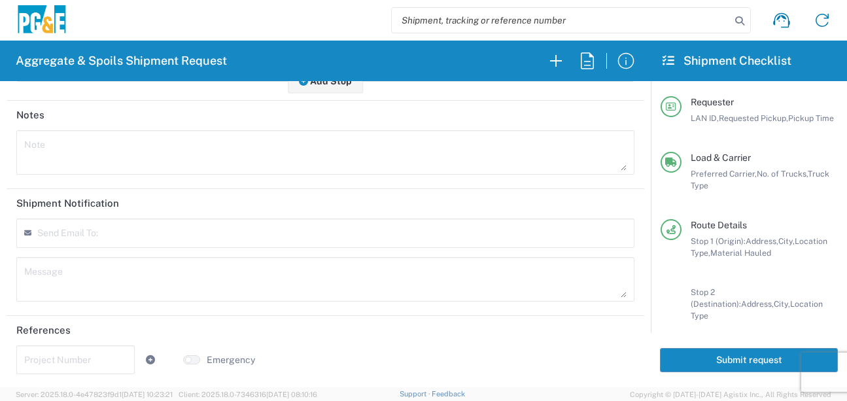
scroll to position [600, 0]
click at [50, 361] on input "text" at bounding box center [75, 357] width 103 height 23
type input "7096208"
click at [322, 322] on header "References" at bounding box center [326, 329] width 638 height 29
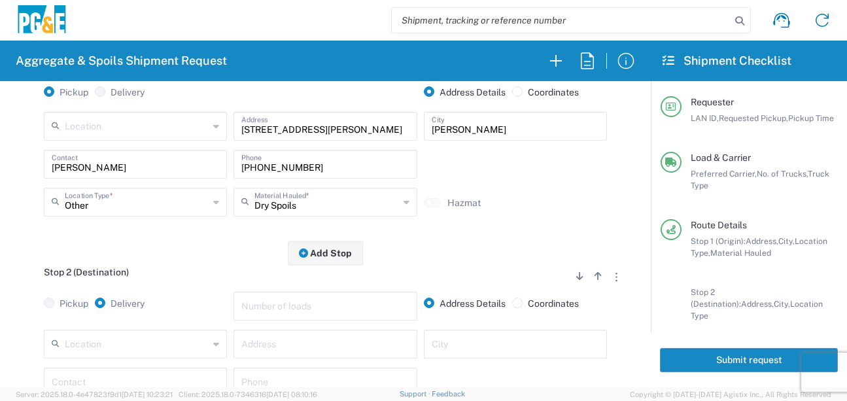
scroll to position [0, 0]
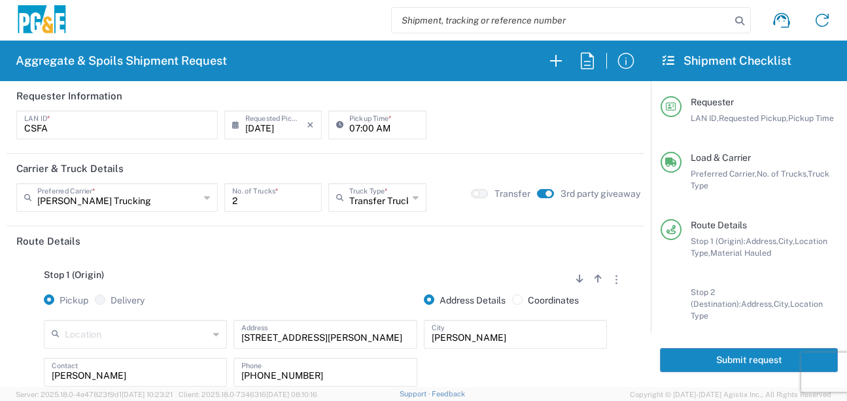
click at [313, 270] on div "Stop 1 (Origin) Add Stop Above Add Stop Below Remove Stop" at bounding box center [325, 281] width 618 height 25
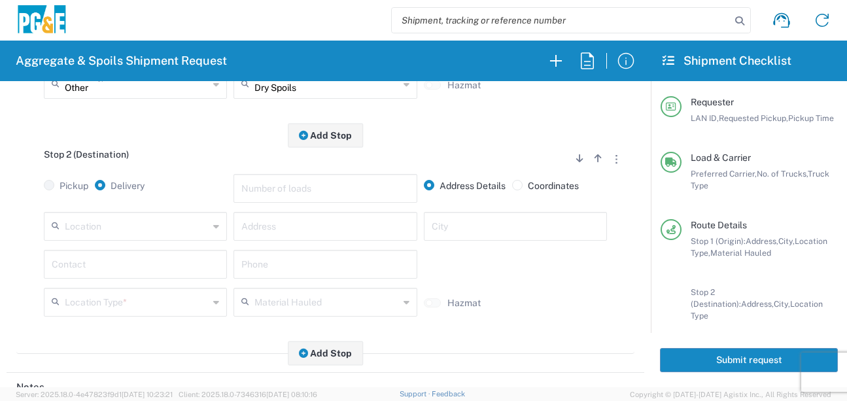
scroll to position [327, 0]
click at [266, 238] on div "Address" at bounding box center [325, 225] width 183 height 29
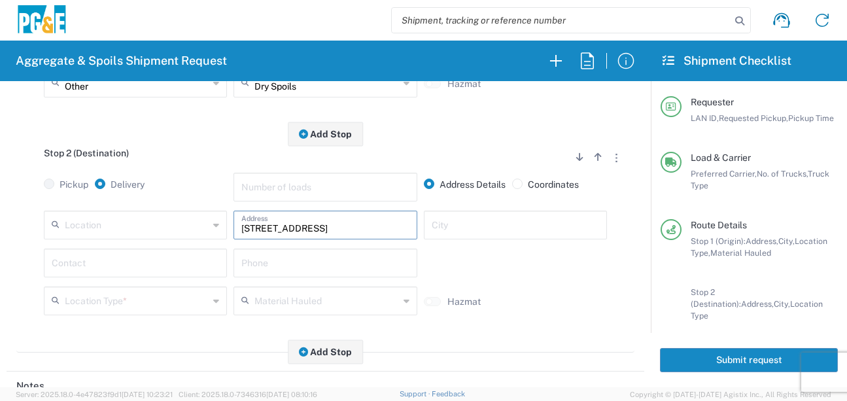
type input "[STREET_ADDRESS]"
click at [451, 228] on input "text" at bounding box center [515, 224] width 167 height 23
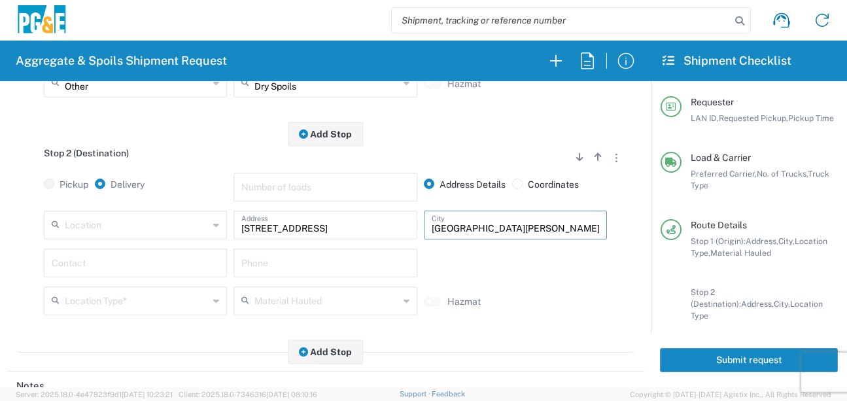
type input "[GEOGRAPHIC_DATA][PERSON_NAME]"
click at [144, 264] on input "text" at bounding box center [135, 262] width 167 height 23
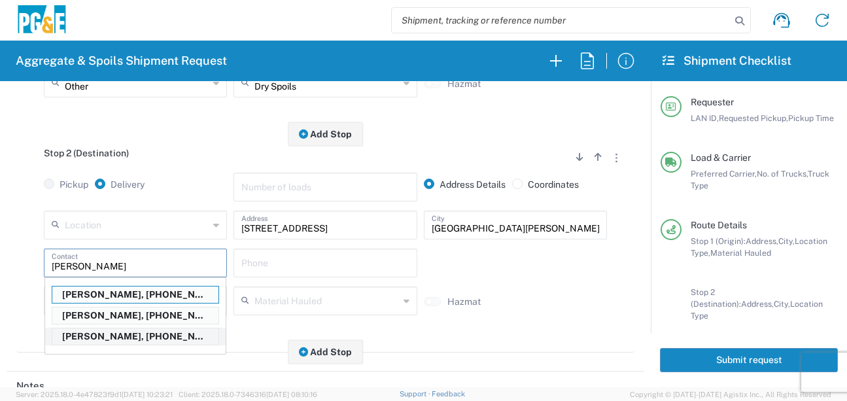
click at [108, 336] on p "[PERSON_NAME], [PHONE_NUMBER]" at bounding box center [135, 336] width 166 height 16
type input "[PERSON_NAME]"
type input "[PHONE_NUMBER]"
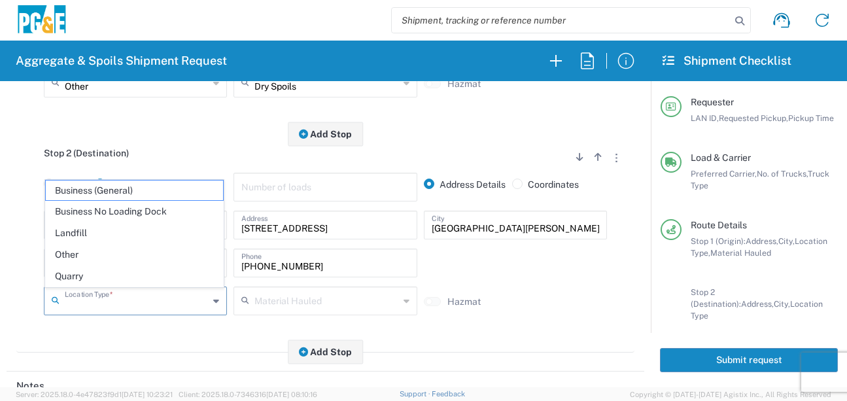
click at [134, 307] on input "text" at bounding box center [137, 299] width 144 height 23
click at [93, 249] on span "Other" at bounding box center [134, 255] width 177 height 20
type input "Other"
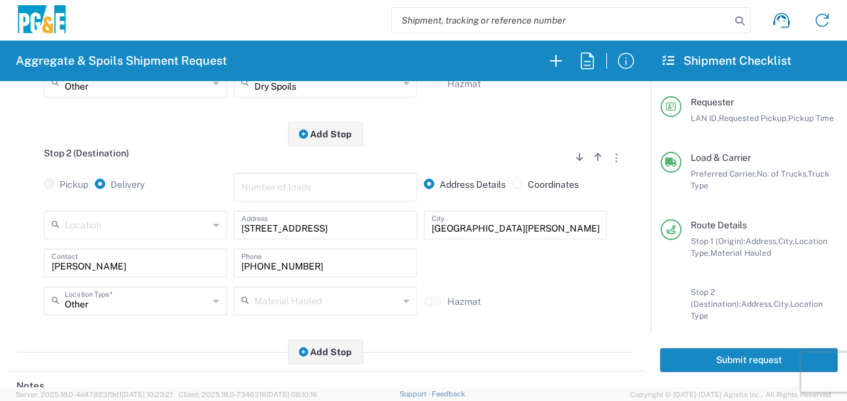
click at [131, 355] on main "Stop 1 (Origin) Add Stop Above Add Stop Below Remove Stop Pickup Delivery Addre…" at bounding box center [326, 148] width 638 height 438
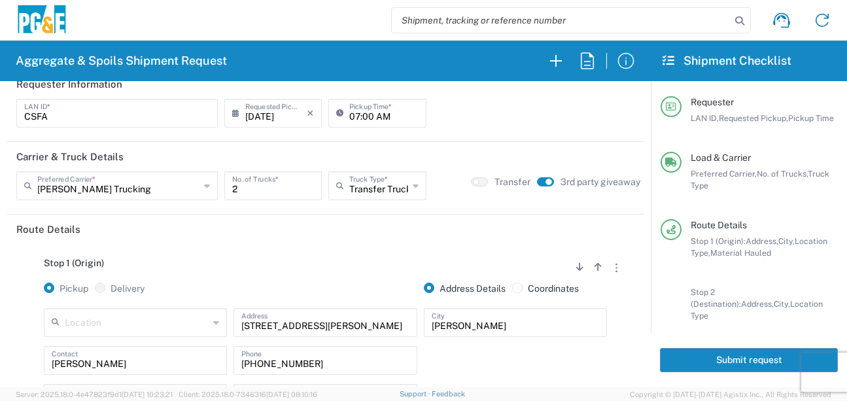
scroll to position [0, 0]
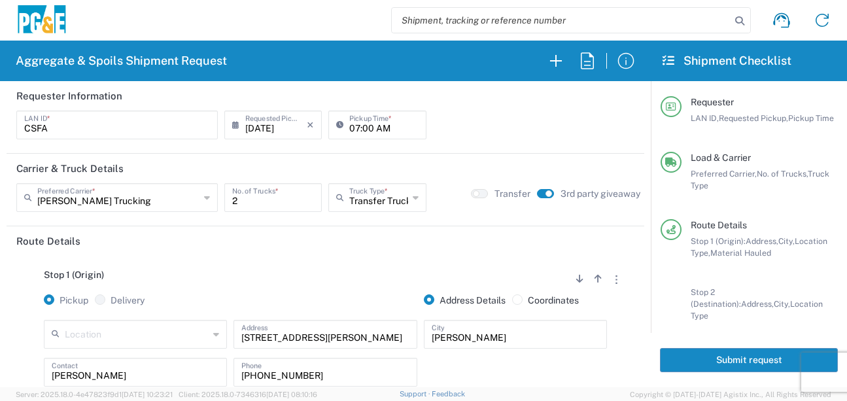
click at [719, 358] on button "Submit request" at bounding box center [749, 360] width 178 height 24
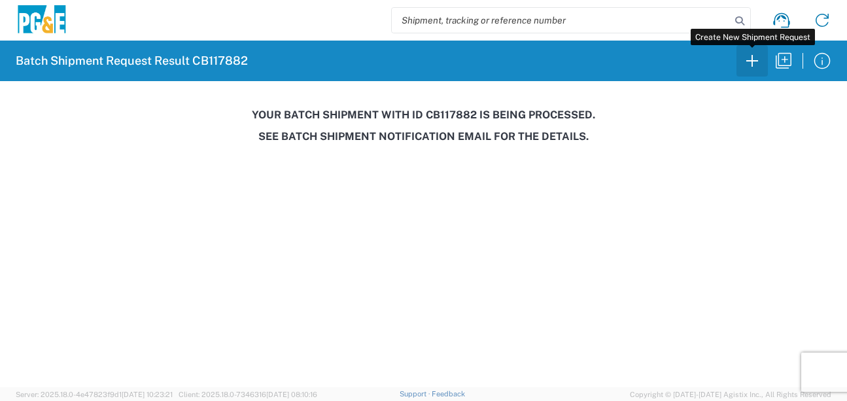
click at [744, 65] on icon "button" at bounding box center [752, 60] width 21 height 21
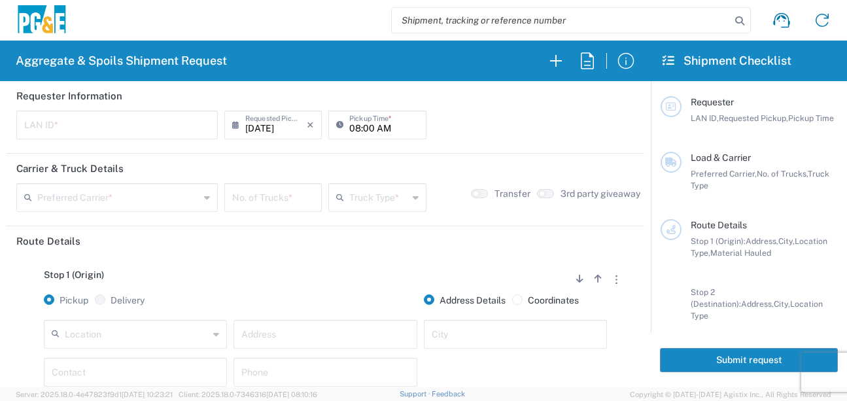
click at [41, 129] on input "text" at bounding box center [117, 123] width 186 height 23
type input "CMA5"
click at [357, 124] on input "08:00 AM" at bounding box center [383, 123] width 69 height 23
click at [349, 129] on input "08:00 AM" at bounding box center [383, 123] width 69 height 23
click at [349, 133] on input "08:00 AM" at bounding box center [383, 123] width 69 height 23
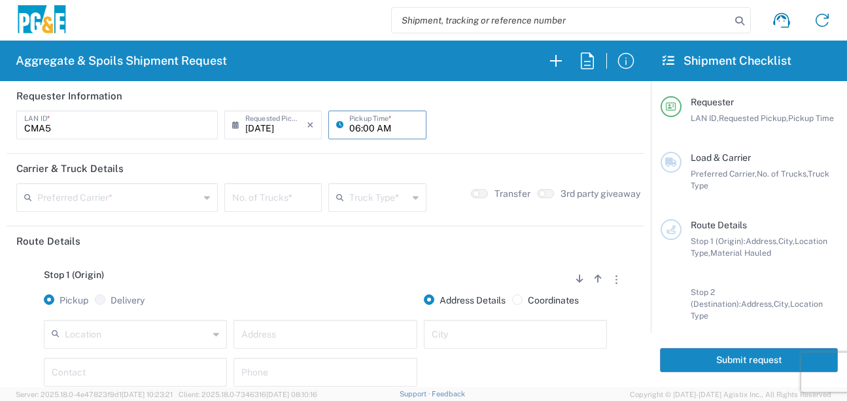
type input "06:00 AM"
click at [138, 200] on input "text" at bounding box center [118, 196] width 162 height 23
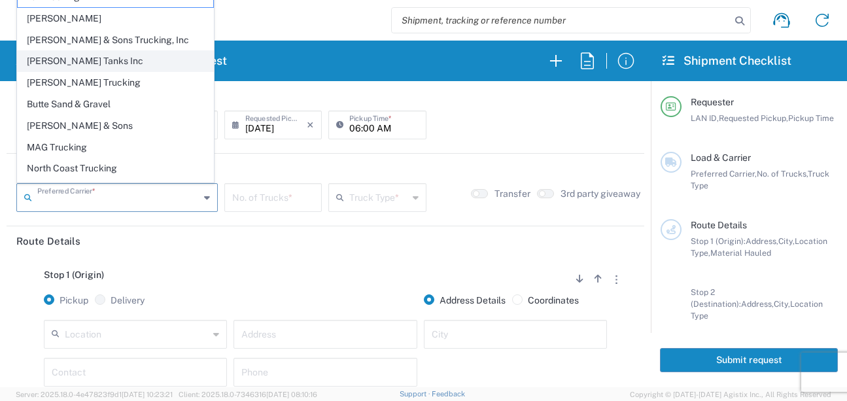
click at [68, 65] on span "[PERSON_NAME] Tanks Inc" at bounding box center [116, 61] width 196 height 20
type input "[PERSON_NAME] Tanks Inc"
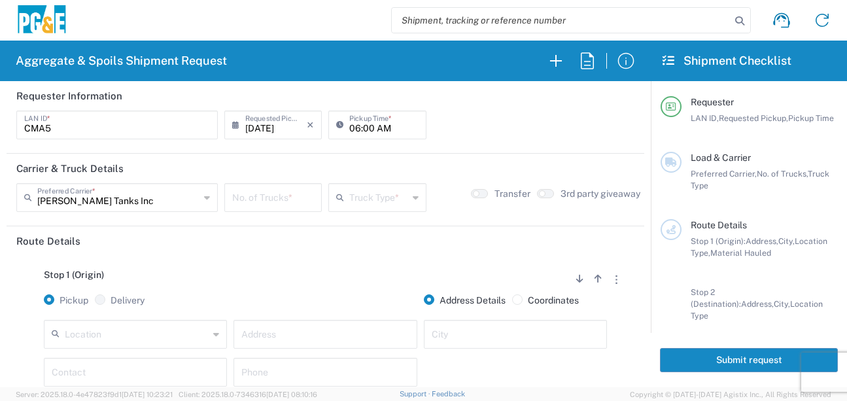
click at [268, 196] on input "number" at bounding box center [273, 196] width 82 height 23
type input "2"
click at [383, 201] on input "text" at bounding box center [378, 196] width 58 height 23
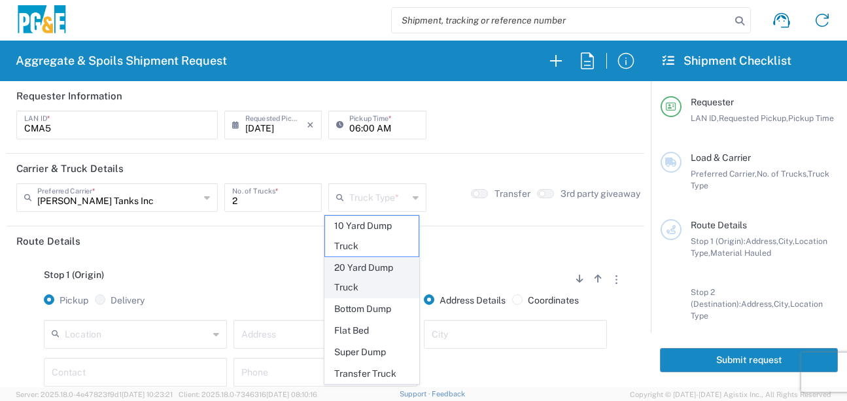
click at [368, 269] on span "20 Yard Dump Truck" at bounding box center [372, 278] width 94 height 41
type input "20 Yard Dump Truck"
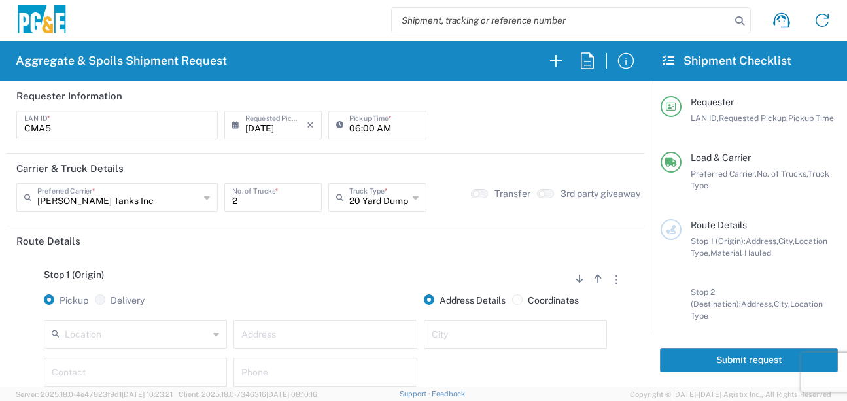
click at [368, 257] on div "Stop 1 (Origin) Add Stop Above Add Stop Below Remove Stop Pickup Delivery Addre…" at bounding box center [325, 358] width 618 height 205
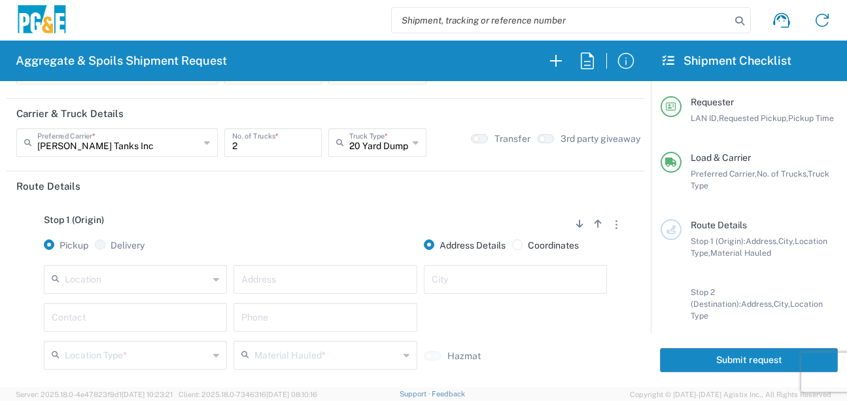
scroll to position [131, 0]
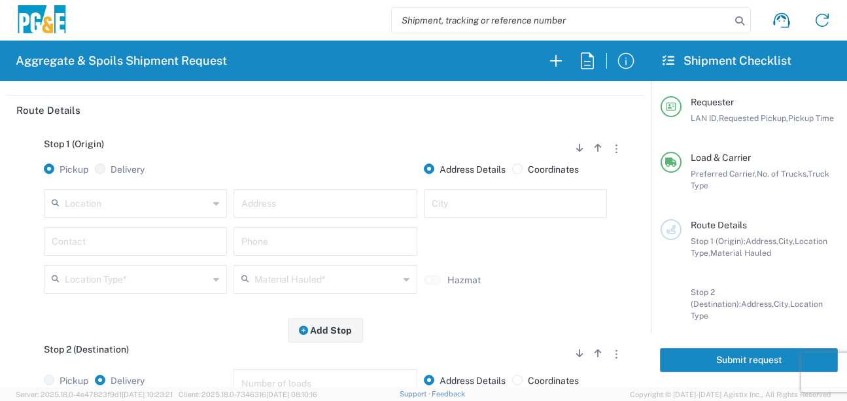
click at [105, 190] on div "Location" at bounding box center [135, 203] width 183 height 29
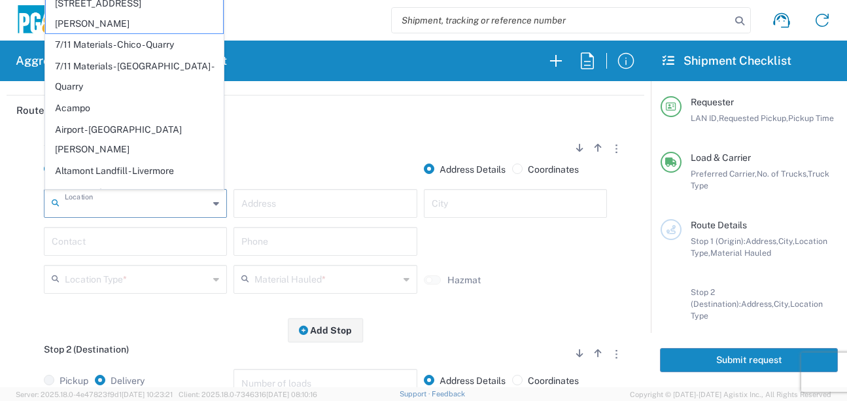
click at [99, 215] on div "Location" at bounding box center [135, 203] width 183 height 29
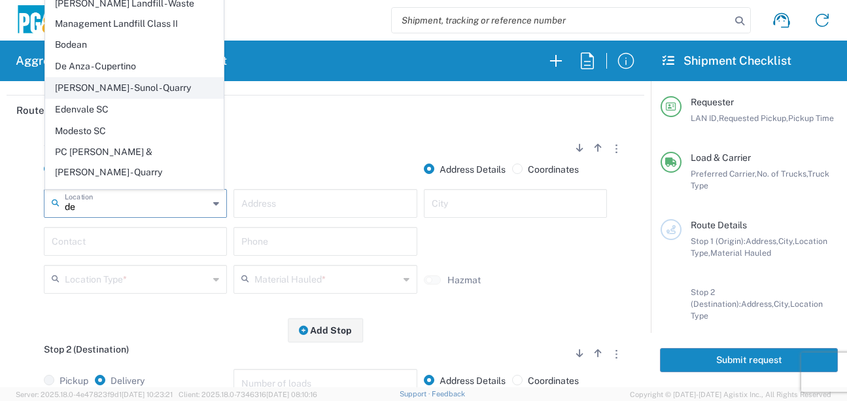
click at [133, 87] on span "[PERSON_NAME] - Sunol - Quarry" at bounding box center [134, 88] width 177 height 20
type input "[PERSON_NAME] - Sunol - Quarry"
type input "[STREET_ADDRESS]"
type input "Sunol"
type input "Quarry"
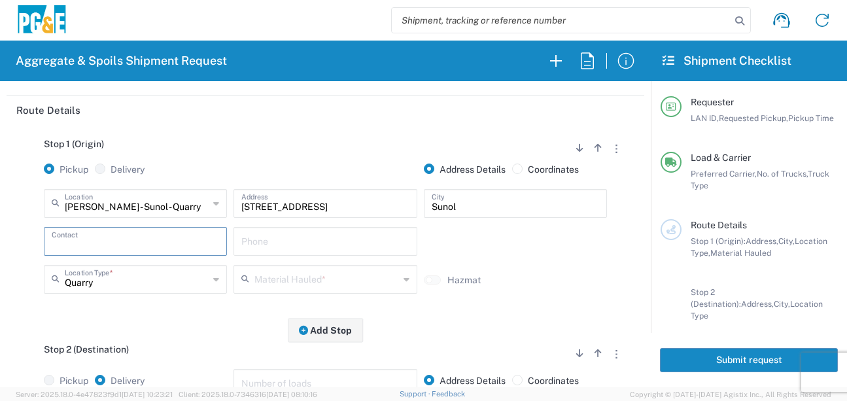
click at [134, 236] on input "text" at bounding box center [135, 240] width 167 height 23
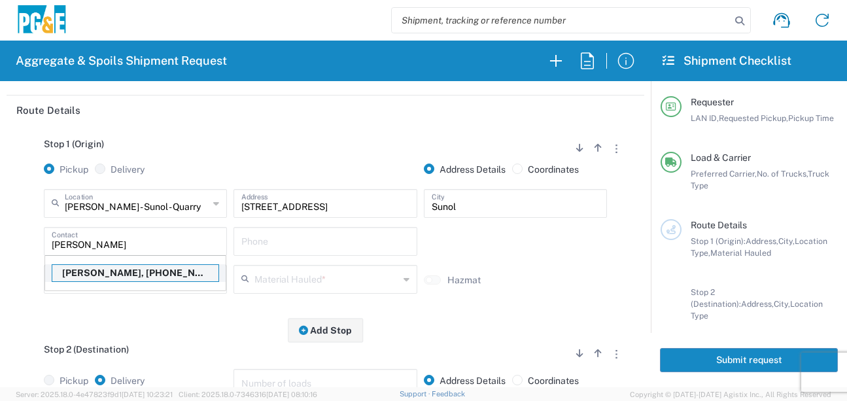
click at [137, 273] on p "[PERSON_NAME], [PHONE_NUMBER]" at bounding box center [135, 273] width 166 height 16
type input "[PERSON_NAME]"
type input "[PHONE_NUMBER]"
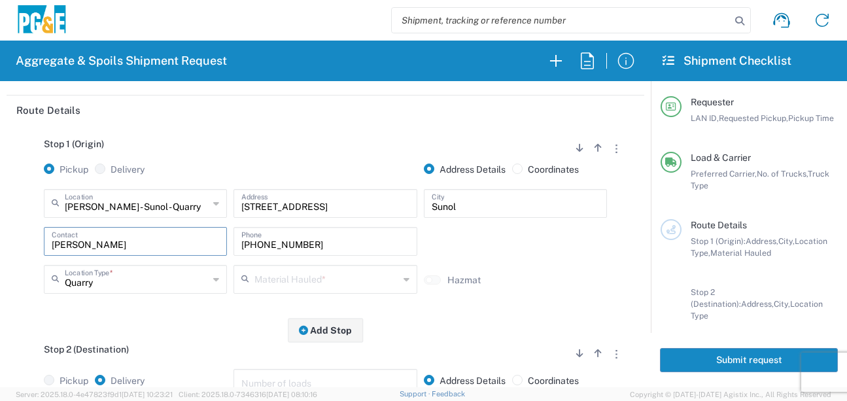
click at [278, 292] on div "Material Hauled *" at bounding box center [325, 279] width 183 height 29
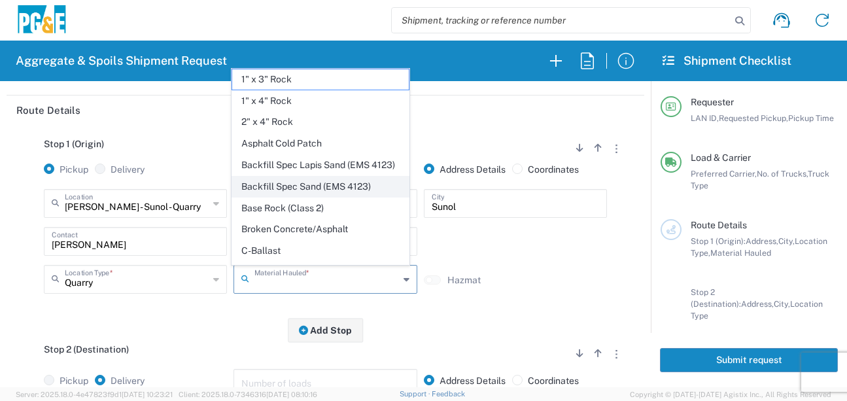
click at [321, 197] on span "Backfill Spec Sand (EMS 4123)" at bounding box center [320, 187] width 177 height 20
type input "Backfill Spec Sand (EMS 4123)"
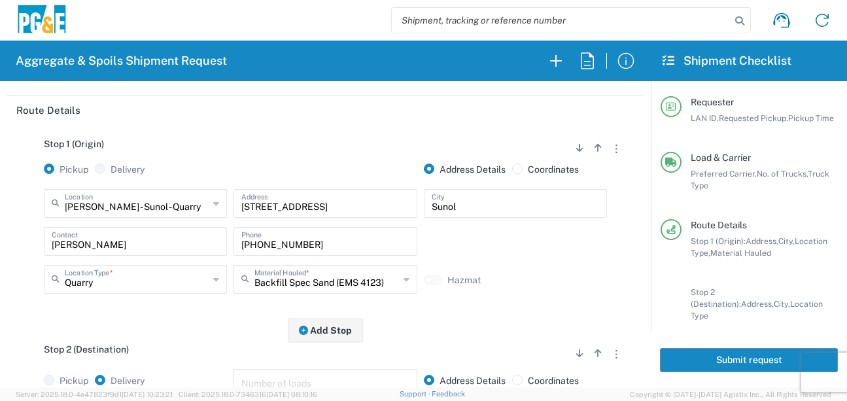
click at [212, 326] on div "Stop 1 (Origin) Add Stop Above Add Stop Below Remove Stop Pickup Delivery Addre…" at bounding box center [325, 227] width 618 height 205
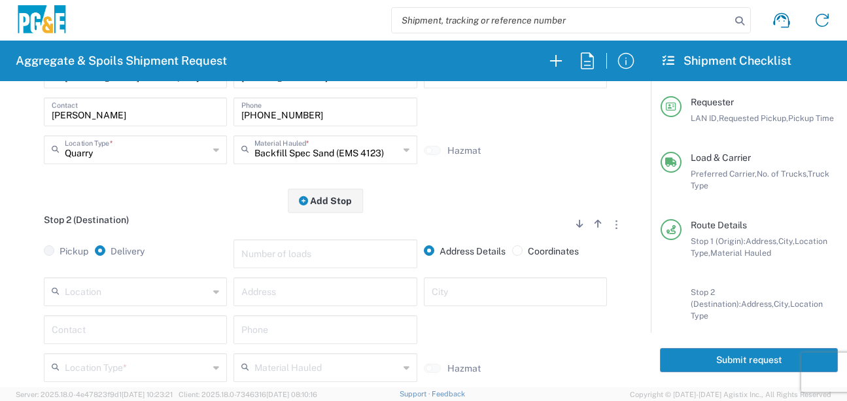
scroll to position [262, 0]
click at [174, 291] on input "text" at bounding box center [137, 289] width 144 height 23
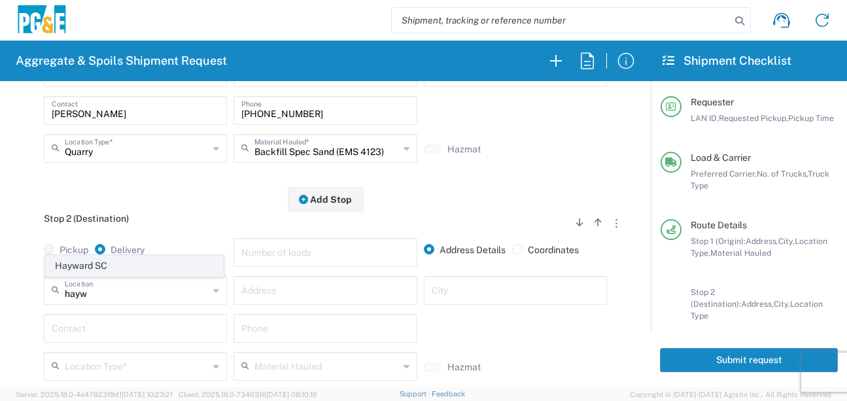
click at [160, 267] on span "Hayward SC" at bounding box center [134, 266] width 177 height 20
type input "Hayward SC"
type input "24300 Clawiter Rd"
type input "Hayward"
type input "Business No Loading Dock"
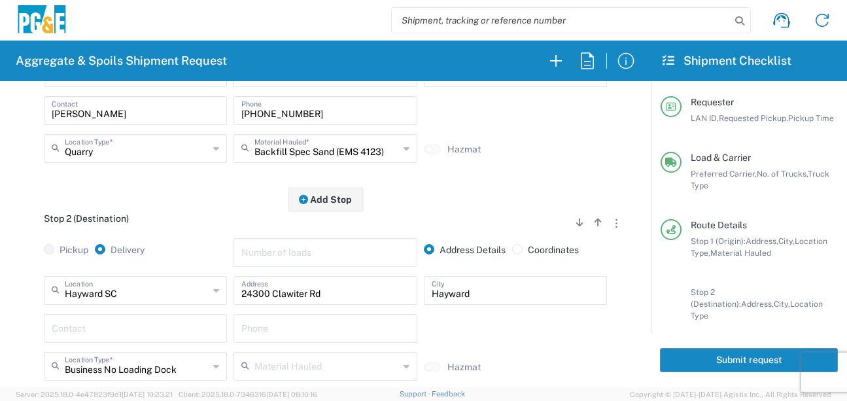
click at [114, 352] on div "Contact" at bounding box center [136, 333] width 190 height 38
click at [111, 334] on input "text" at bounding box center [135, 327] width 167 height 23
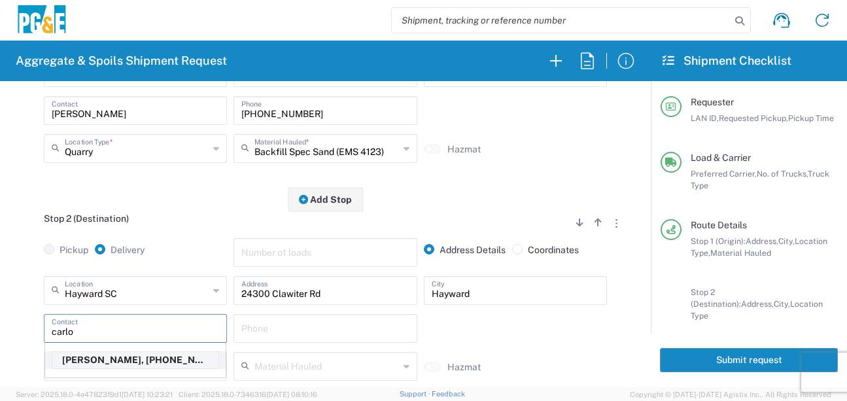
click at [107, 367] on p "[PERSON_NAME], [PHONE_NUMBER]" at bounding box center [135, 360] width 166 height 16
type input "[PERSON_NAME]"
type input "[PHONE_NUMBER]"
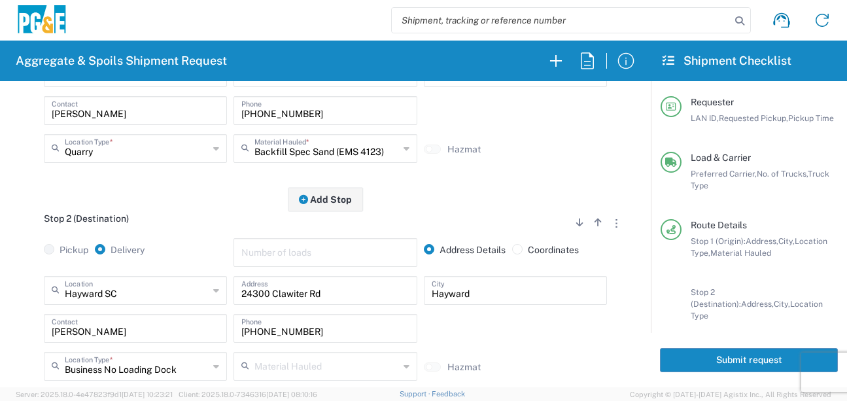
click at [197, 216] on div "Stop 2 (Destination) Add Stop Above Add Stop Below Remove Stop" at bounding box center [325, 225] width 618 height 25
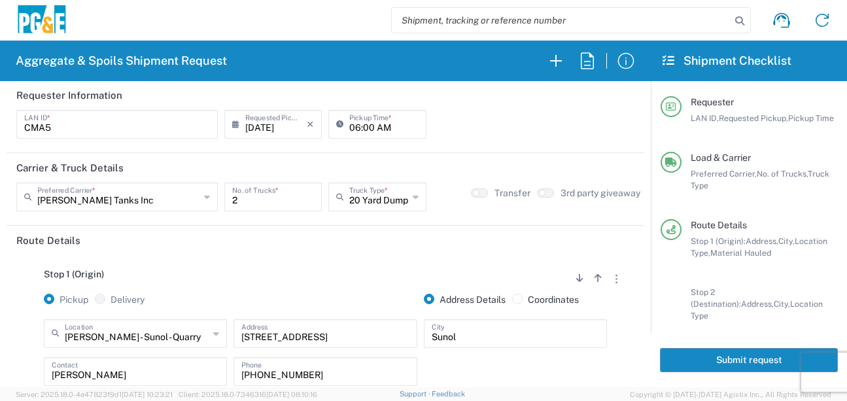
scroll to position [0, 0]
click at [701, 362] on button "Submit request" at bounding box center [749, 360] width 178 height 24
